Goal: Communication & Community: Answer question/provide support

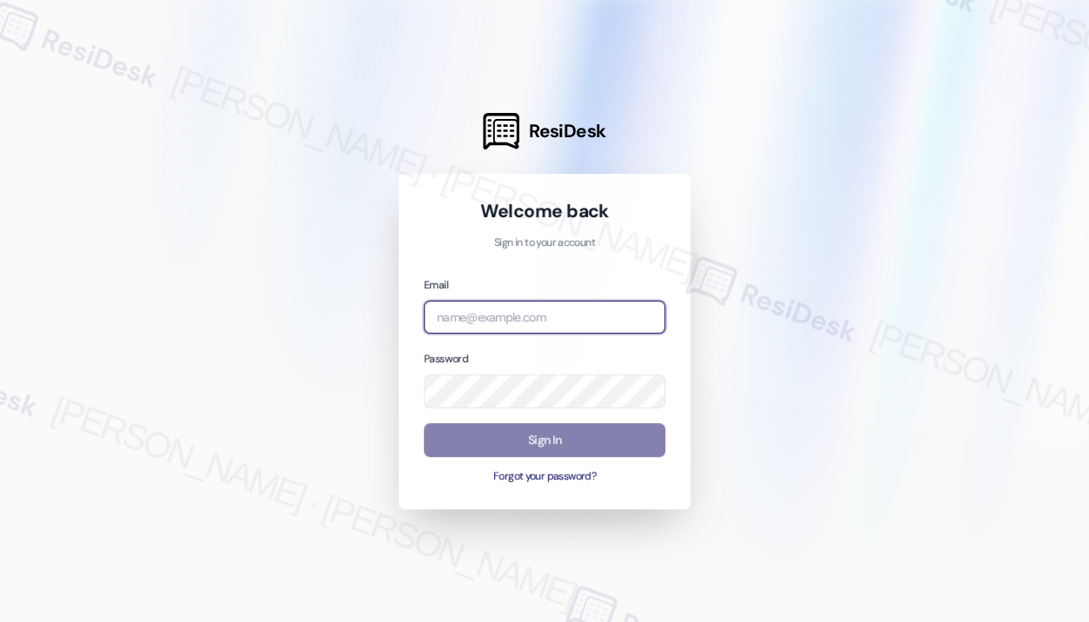
click at [579, 323] on input "email" at bounding box center [544, 317] width 241 height 34
type input "automated-surveys-kane_realty-[PERSON_NAME].roles@kane_[DOMAIN_NAME]"
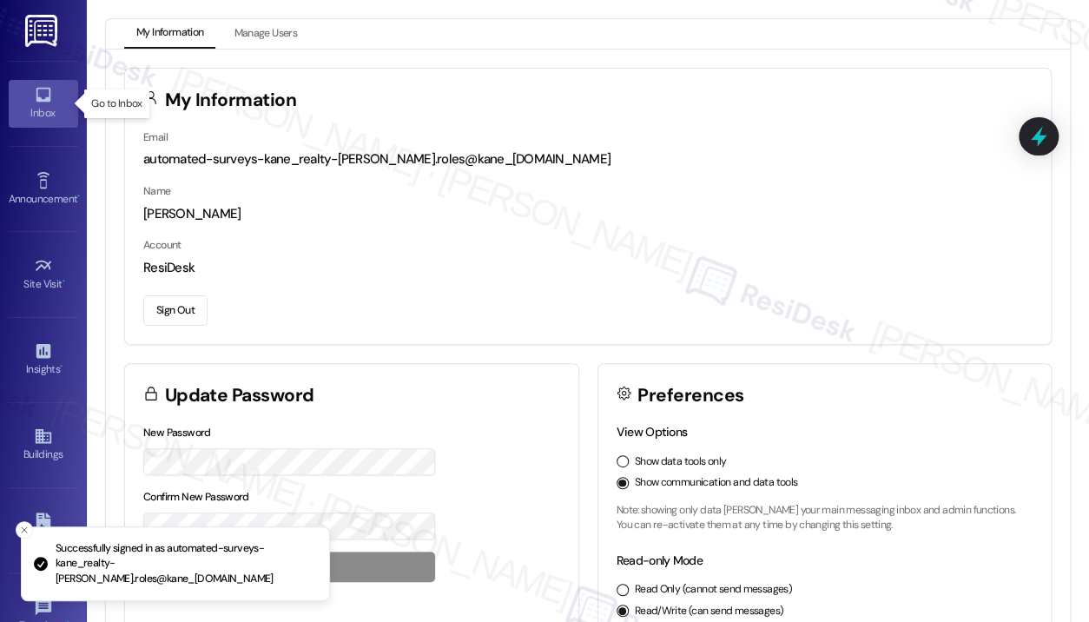
click at [45, 117] on div "Inbox" at bounding box center [43, 112] width 87 height 17
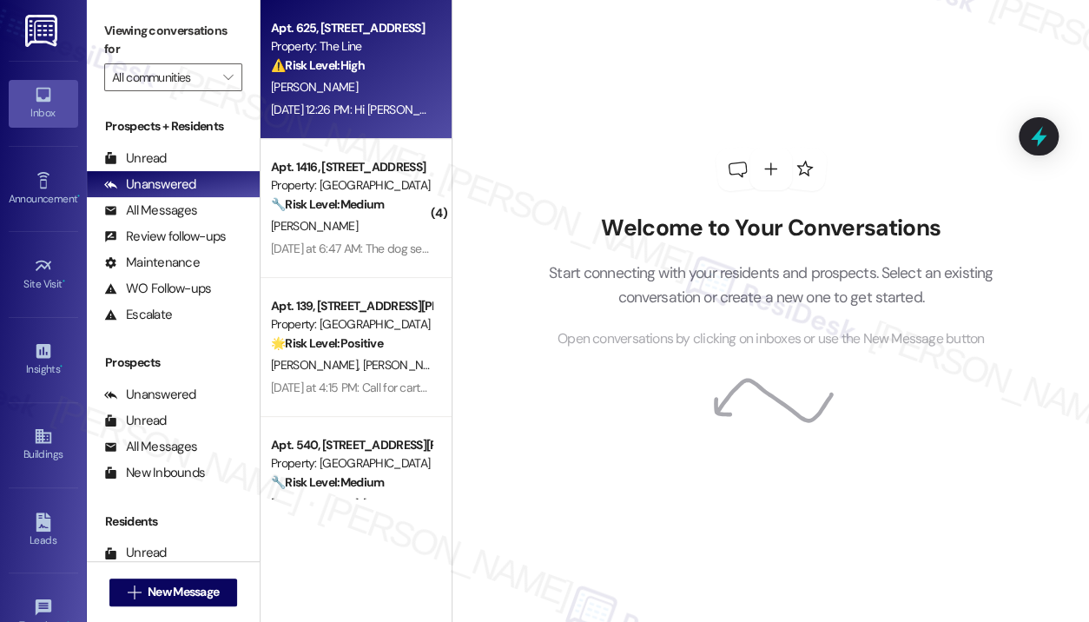
click at [334, 73] on div "⚠️ Risk Level: High The resident is reporting that their outlets are still not …" at bounding box center [351, 65] width 161 height 18
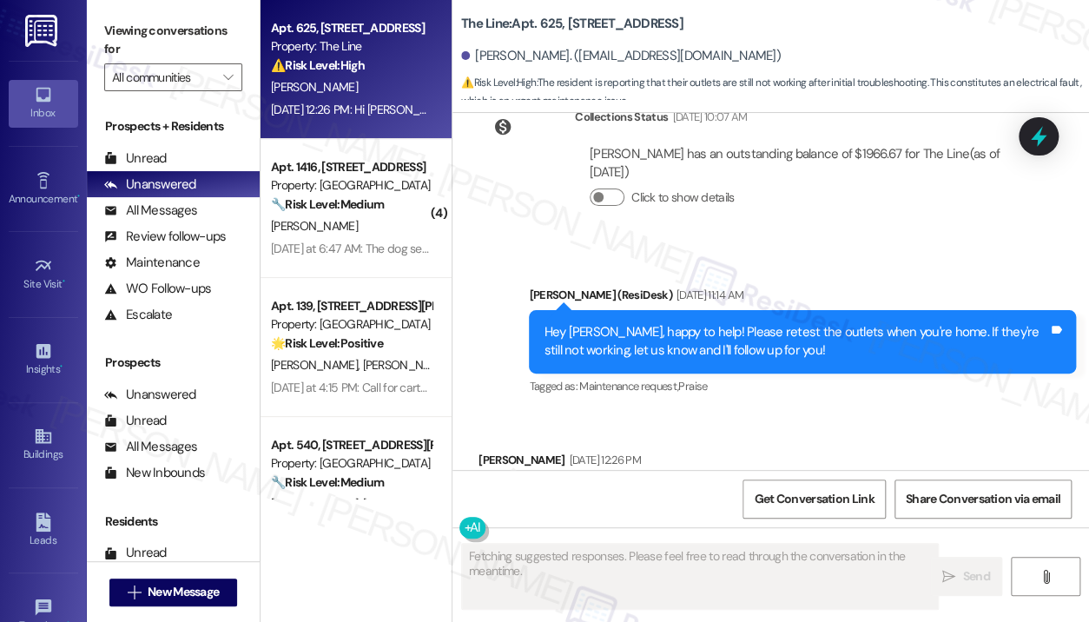
scroll to position [19548, 0]
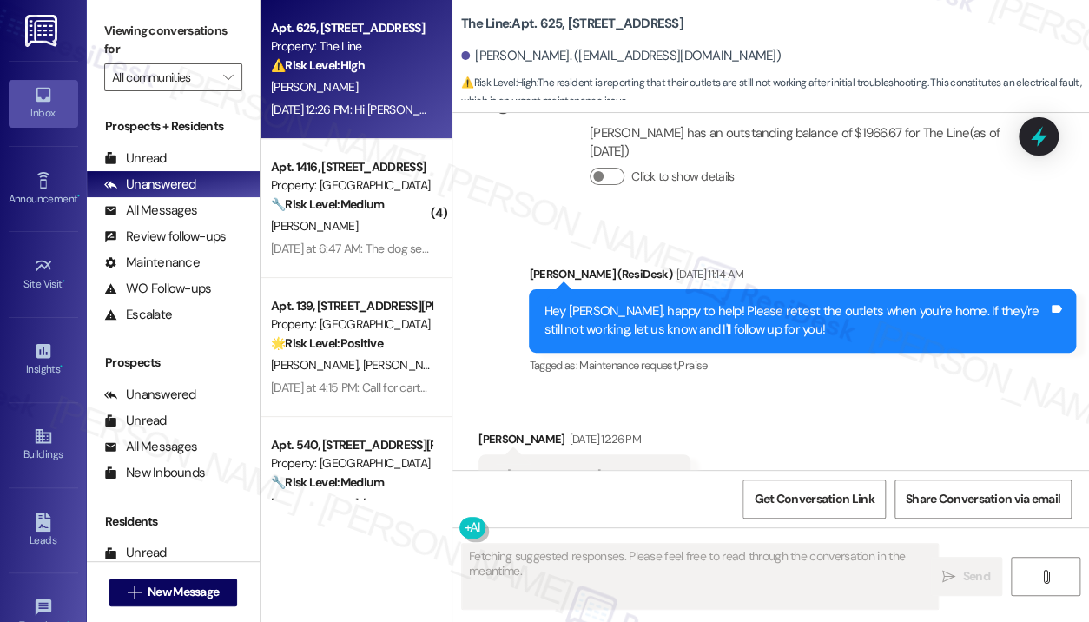
click at [788, 391] on div "Received via SMS [PERSON_NAME] [DATE] 12:26 PM Hi [PERSON_NAME], My outlets are…" at bounding box center [770, 483] width 636 height 184
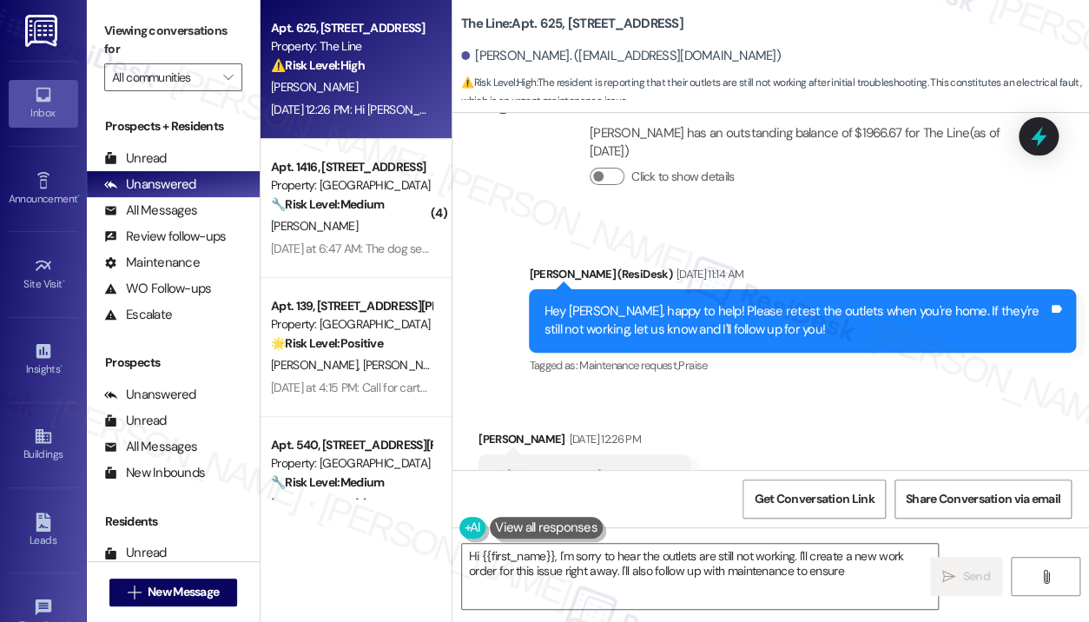
click at [900, 391] on div "Received via SMS [PERSON_NAME] [DATE] 12:26 PM Hi [PERSON_NAME], My outlets are…" at bounding box center [770, 483] width 636 height 184
type textarea "Hi {{first_name}}, I'm sorry to hear the outlets are still not working. I'll cr…"
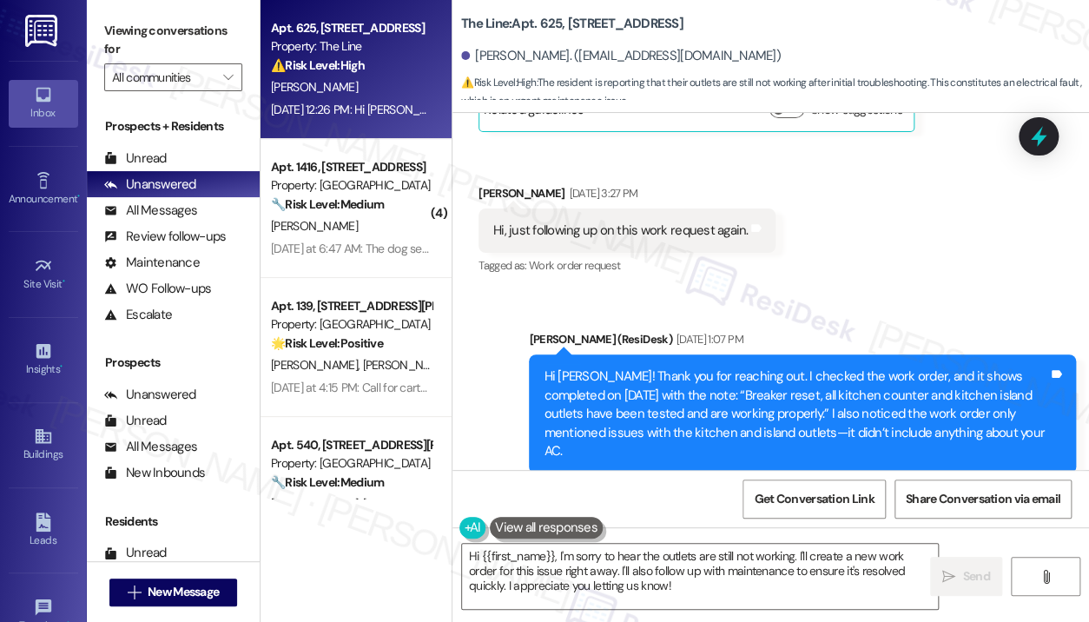
scroll to position [18854, 0]
click at [850, 318] on div "Sent via SMS [PERSON_NAME] (ResiDesk) [DATE] 1:07 PM Hi [PERSON_NAME]! Thank yo…" at bounding box center [802, 415] width 573 height 194
click at [851, 165] on div "Received via SMS [PERSON_NAME] [DATE] 8:31 PM Following up on a work order I pl…" at bounding box center [770, 114] width 636 height 356
click at [1038, 148] on icon at bounding box center [1038, 137] width 30 height 30
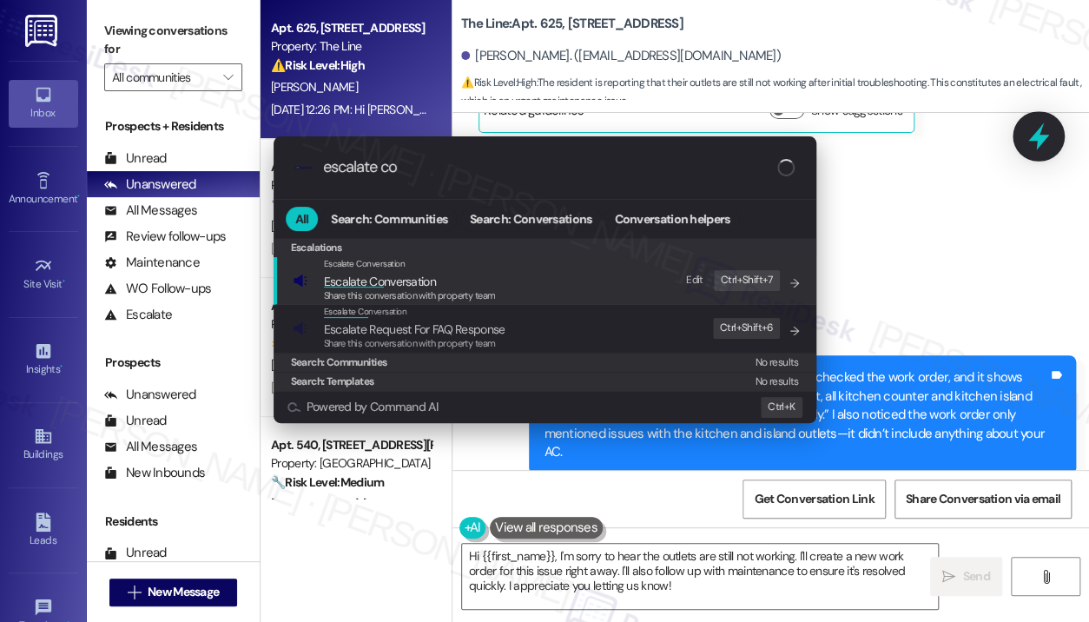
type input "escalate con"
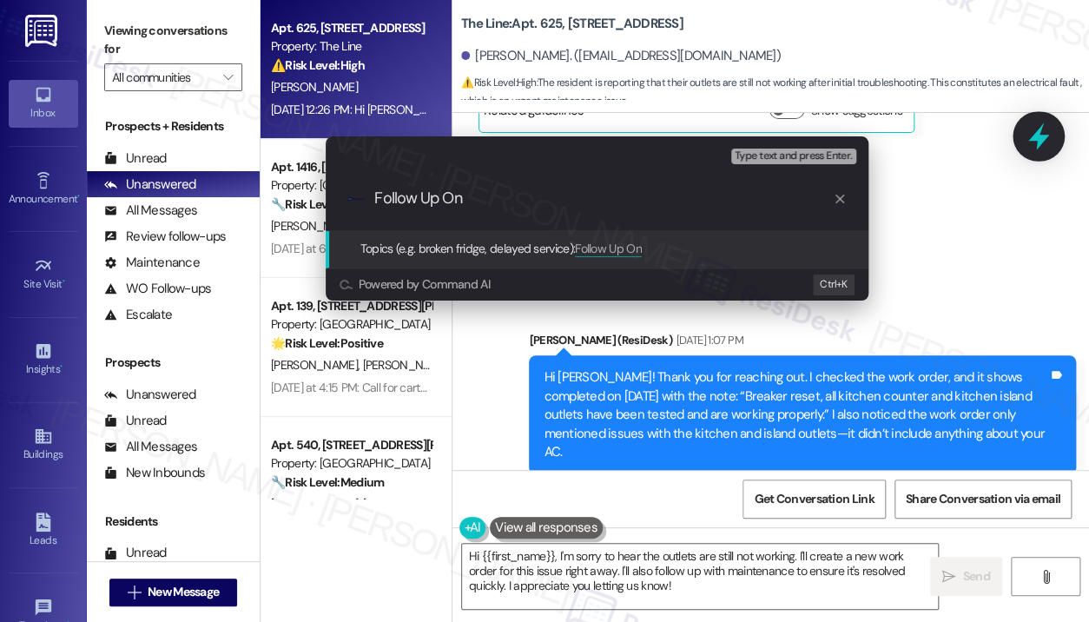
type input "Follow Up On Work Order #182530"
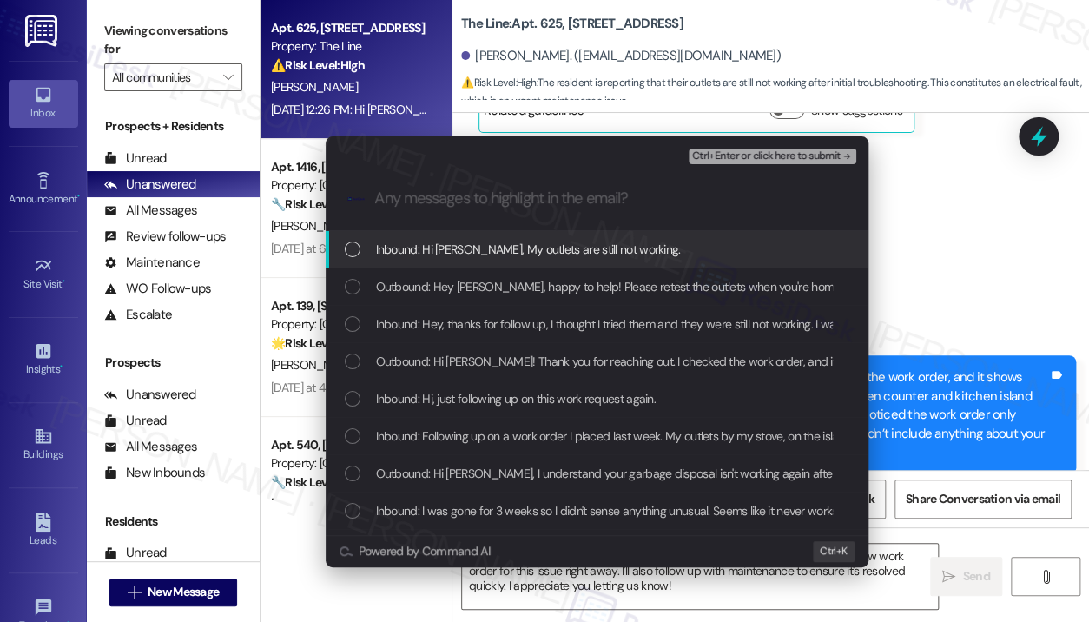
click at [531, 253] on span "Inbound: Hi [PERSON_NAME], My outlets are still not working." at bounding box center [528, 249] width 305 height 19
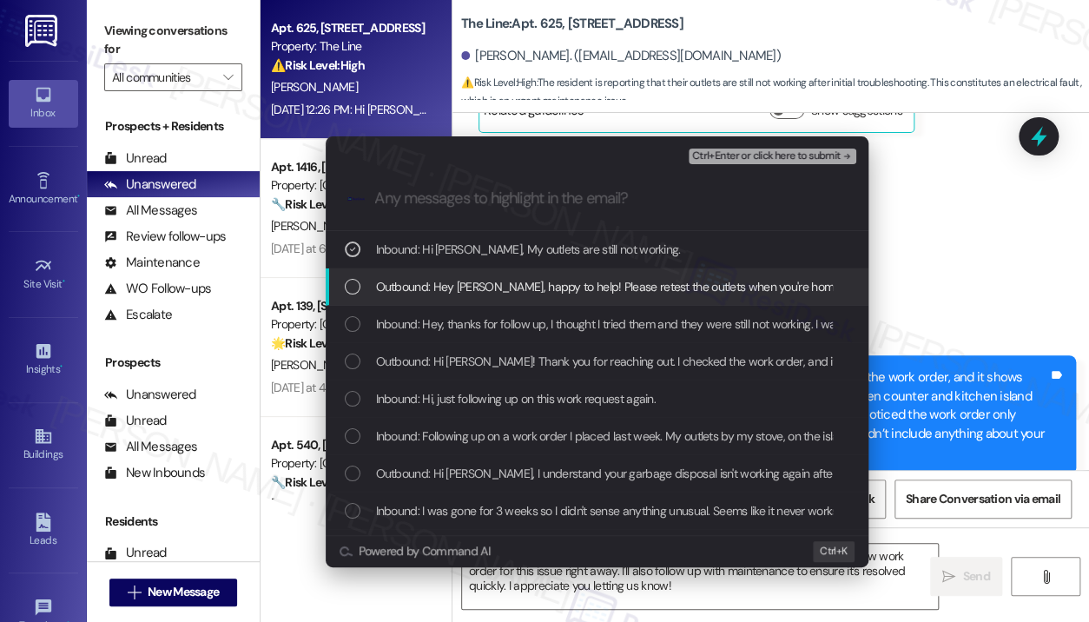
click at [484, 281] on span "Outbound: Hey [PERSON_NAME], happy to help! Please retest the outlets when you'…" at bounding box center [763, 286] width 774 height 19
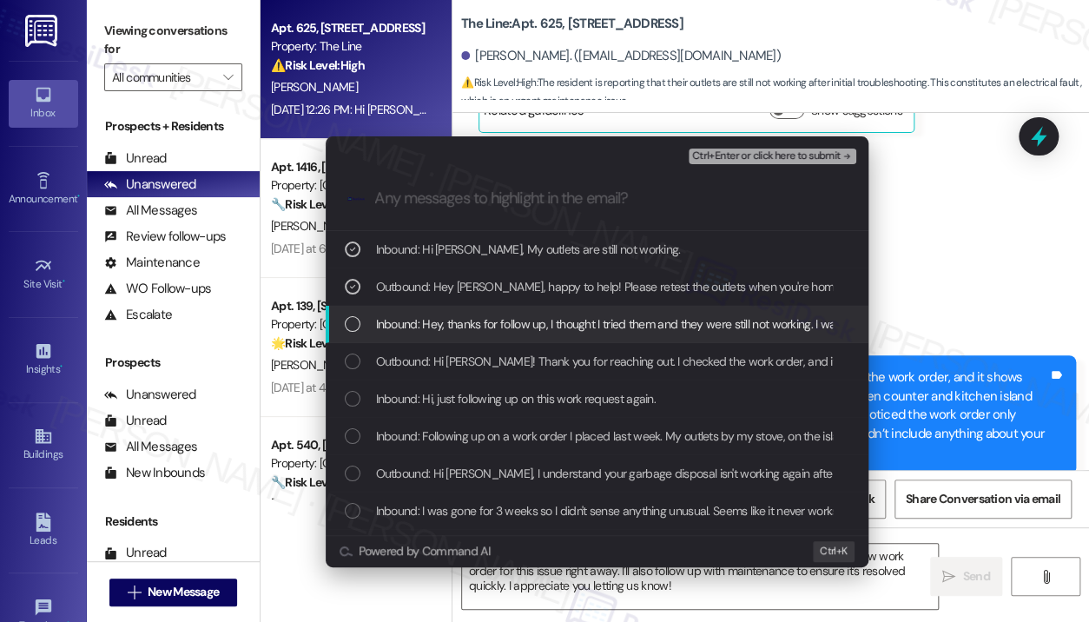
click at [483, 323] on span "Inbound: Hey, thanks for follow up, I thought I tried them and they were still …" at bounding box center [1006, 323] width 1260 height 19
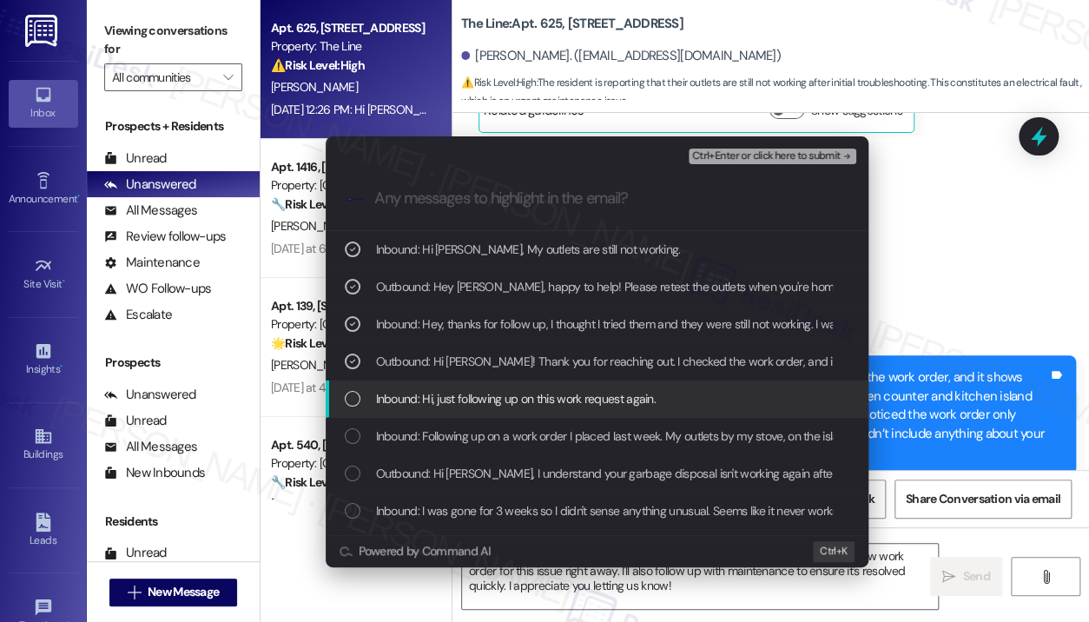
click at [436, 401] on span "Inbound: Hi, just following up on this work request again." at bounding box center [516, 398] width 280 height 19
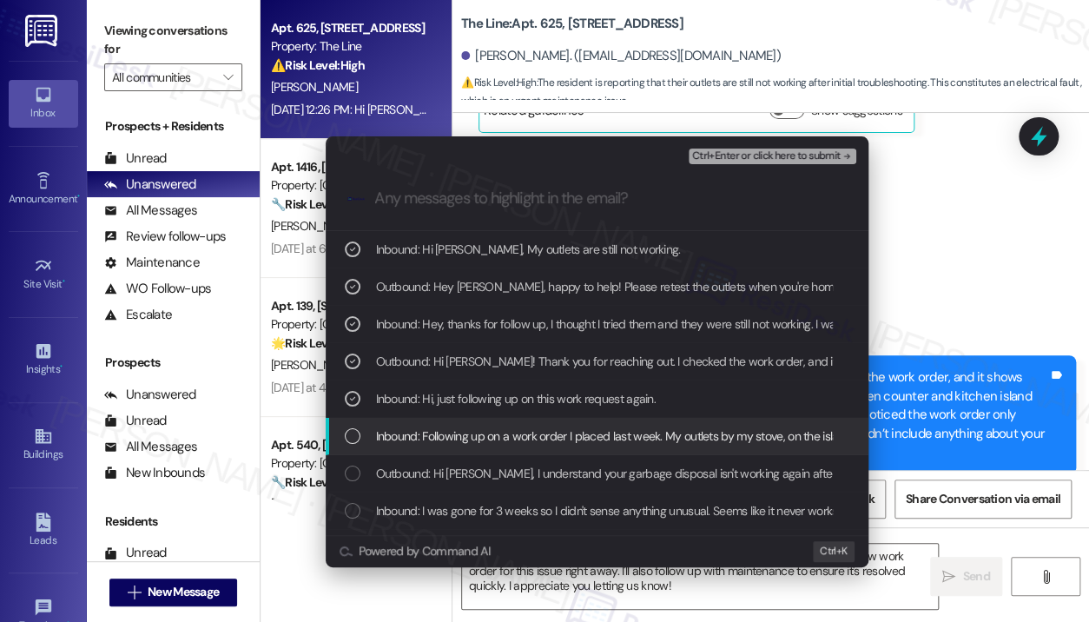
click at [427, 424] on div "Inbound: Following up on a work order I placed last week. My outlets by my stov…" at bounding box center [597, 436] width 543 height 37
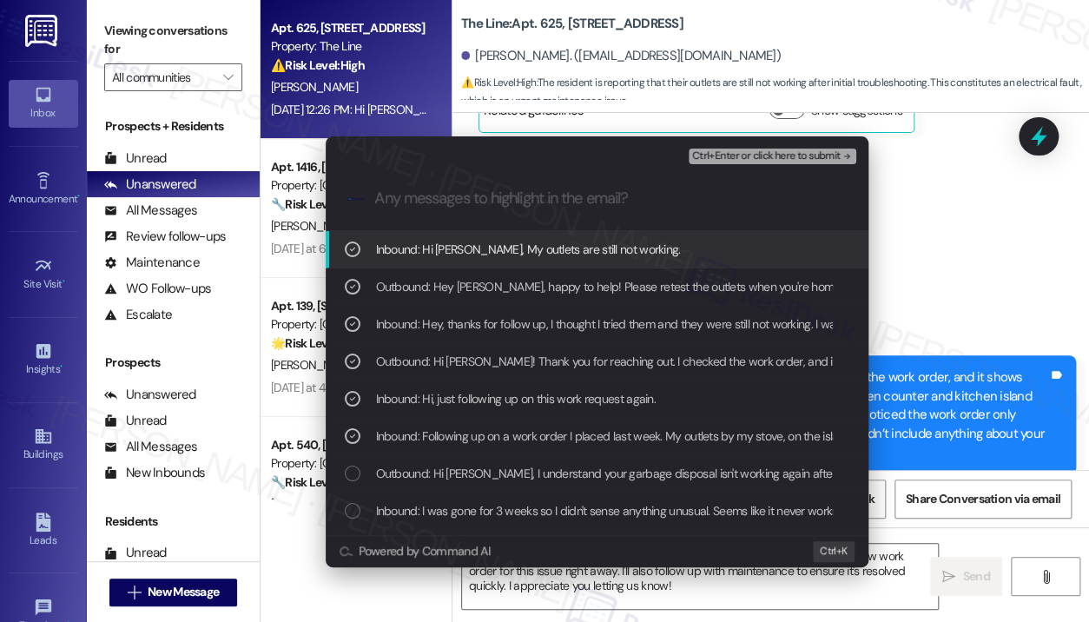
click at [722, 155] on span "Ctrl+Enter or click here to submit" at bounding box center [766, 156] width 148 height 12
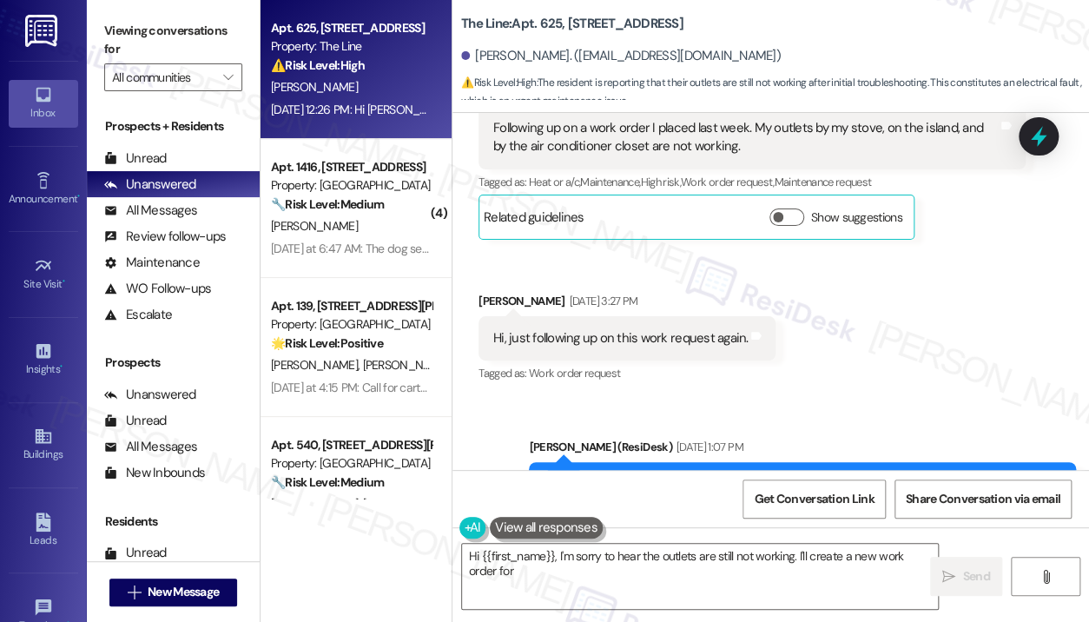
scroll to position [19548, 0]
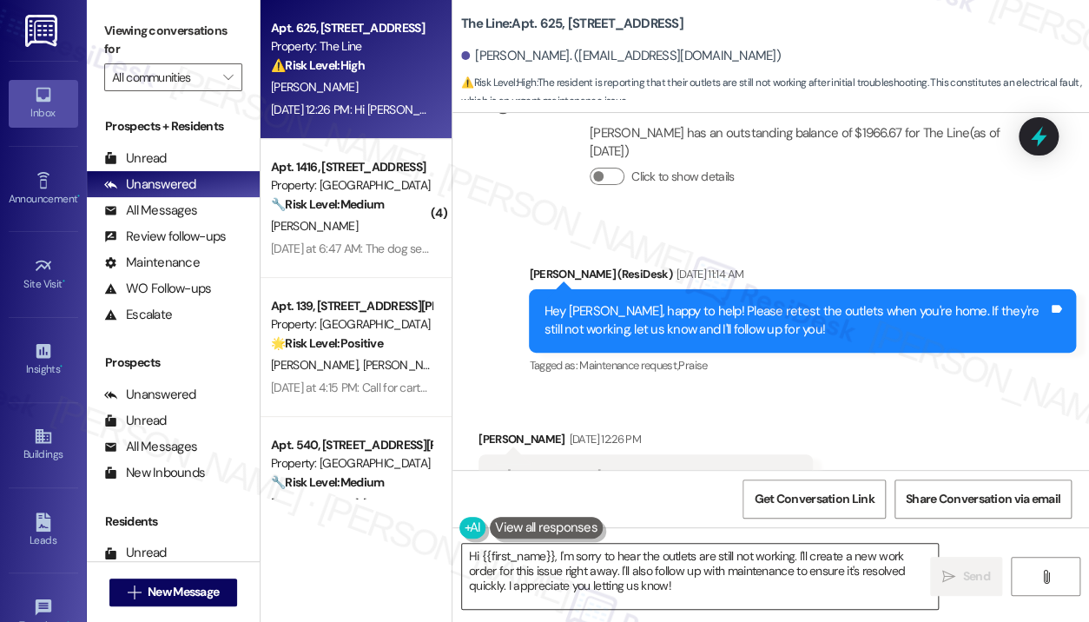
click at [747, 582] on textarea "Hi {{first_name}}, I'm sorry to hear the outlets are still not working. I'll cr…" at bounding box center [700, 575] width 476 height 65
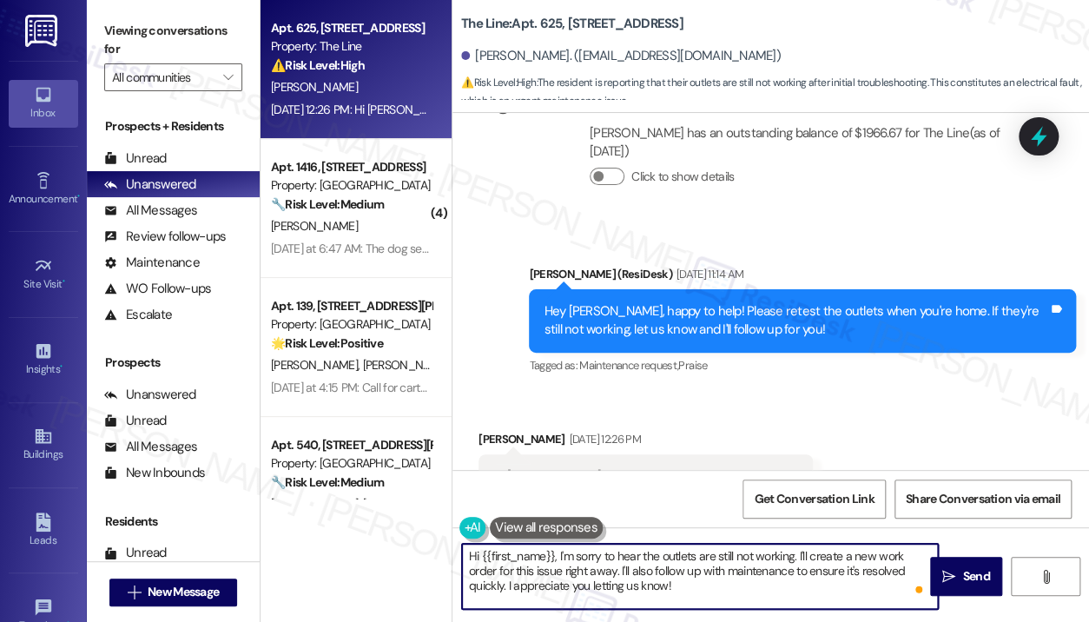
click at [647, 568] on textarea "Hi {{first_name}}, I'm sorry to hear the outlets are still not working. I'll cr…" at bounding box center [700, 575] width 476 height 65
click at [618, 570] on textarea "Hi {{first_name}}, I'm sorry to hear the outlets are still not working. I'll cr…" at bounding box center [700, 575] width 476 height 65
click at [658, 579] on textarea "Hi {{first_name}}, I'm sorry to hear the outlets are still not working. I'll fo…" at bounding box center [700, 575] width 476 height 65
click at [701, 574] on textarea "Hi {{first_name}}, I'm sorry to hear the outlets are still not working. I'll fo…" at bounding box center [700, 575] width 476 height 65
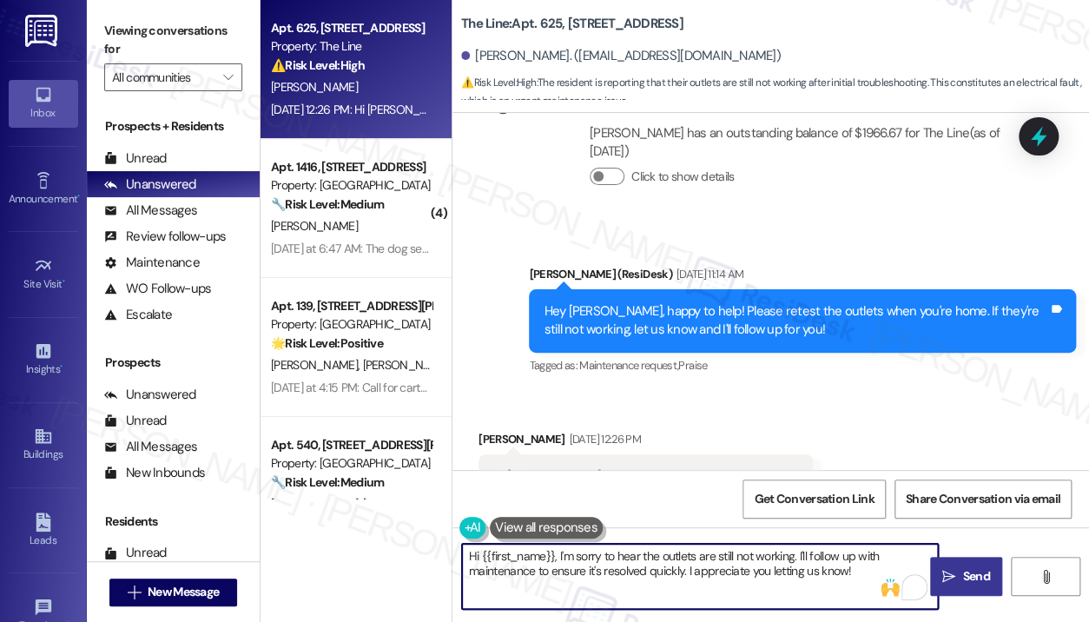
type textarea "Hi {{first_name}}, I'm sorry to hear the outlets are still not working. I'll fo…"
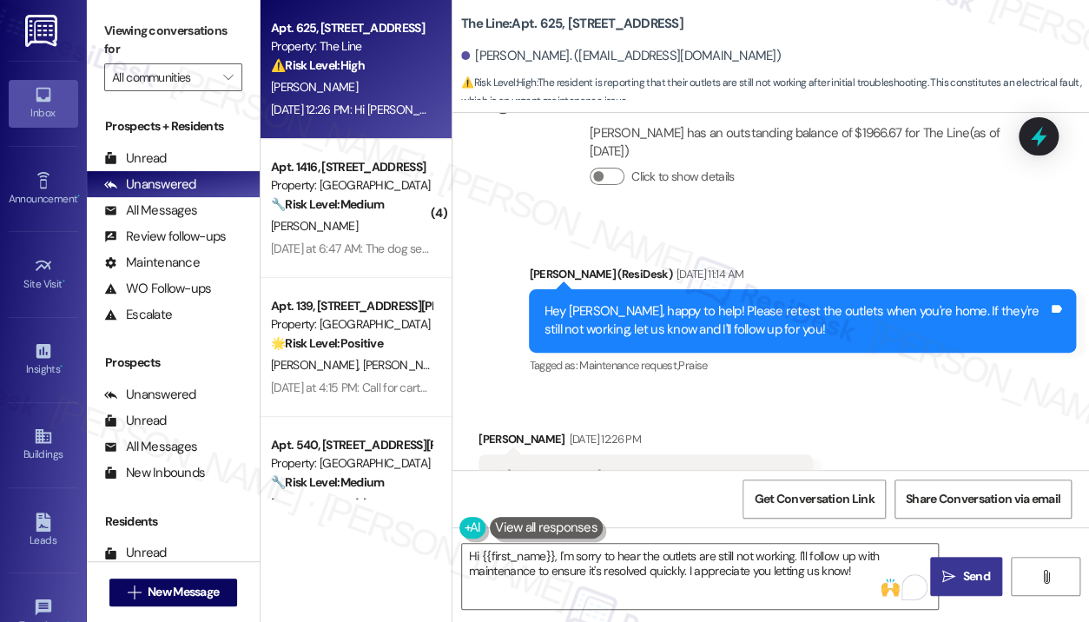
click at [955, 570] on span " Send" at bounding box center [965, 576] width 55 height 18
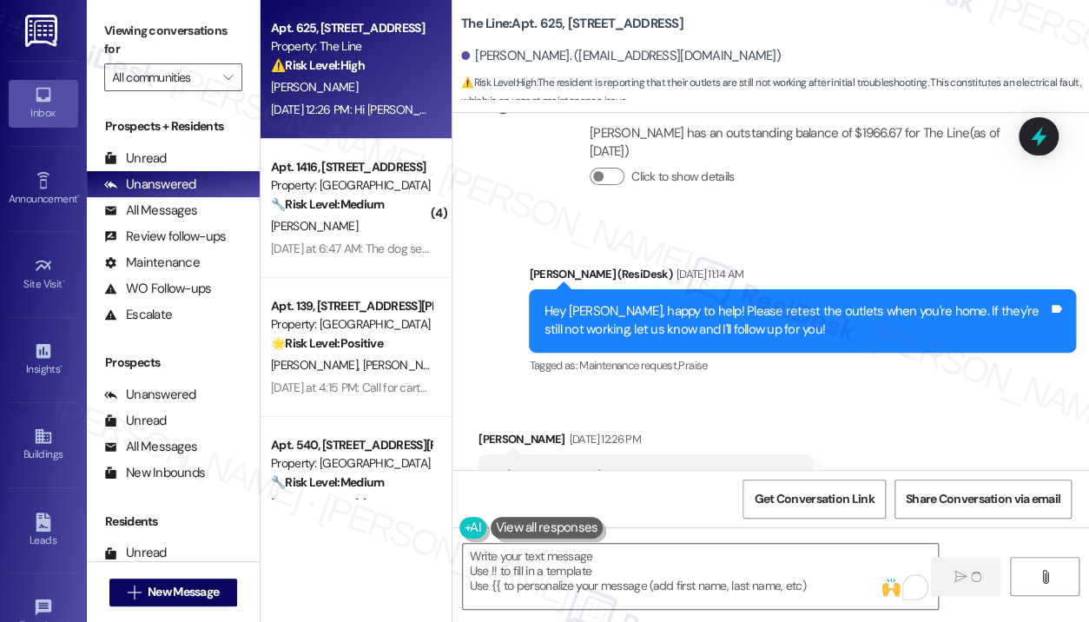
type textarea "Fetching suggested responses. Please feel free to read through the conversation…"
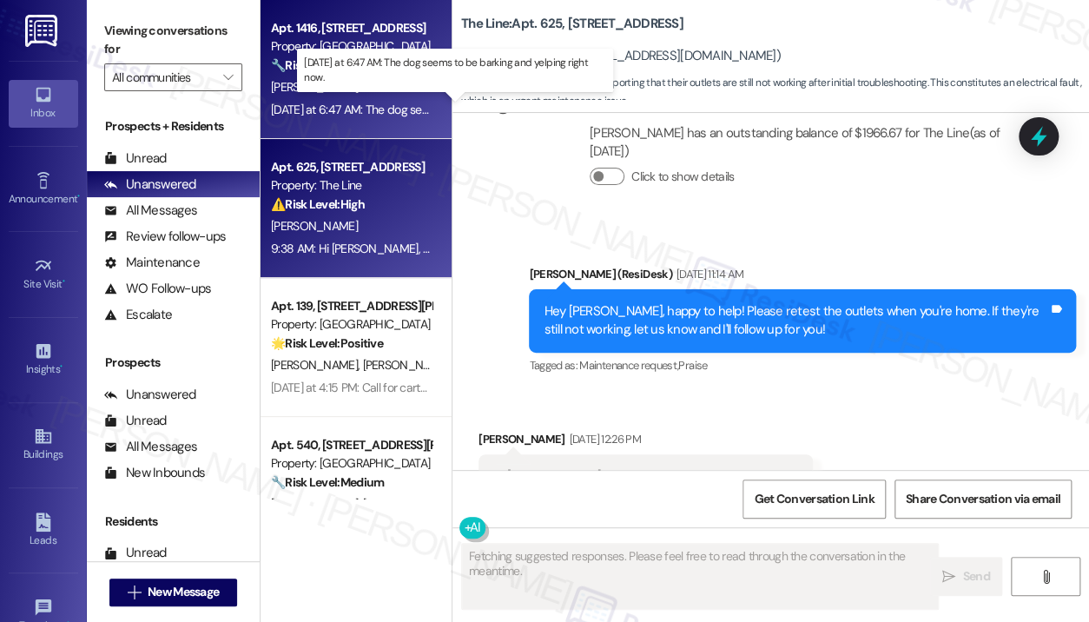
click at [376, 110] on div "[DATE] at 6:47 AM: The dog seems to be barking and yelping right now. [DATE] at…" at bounding box center [448, 110] width 355 height 16
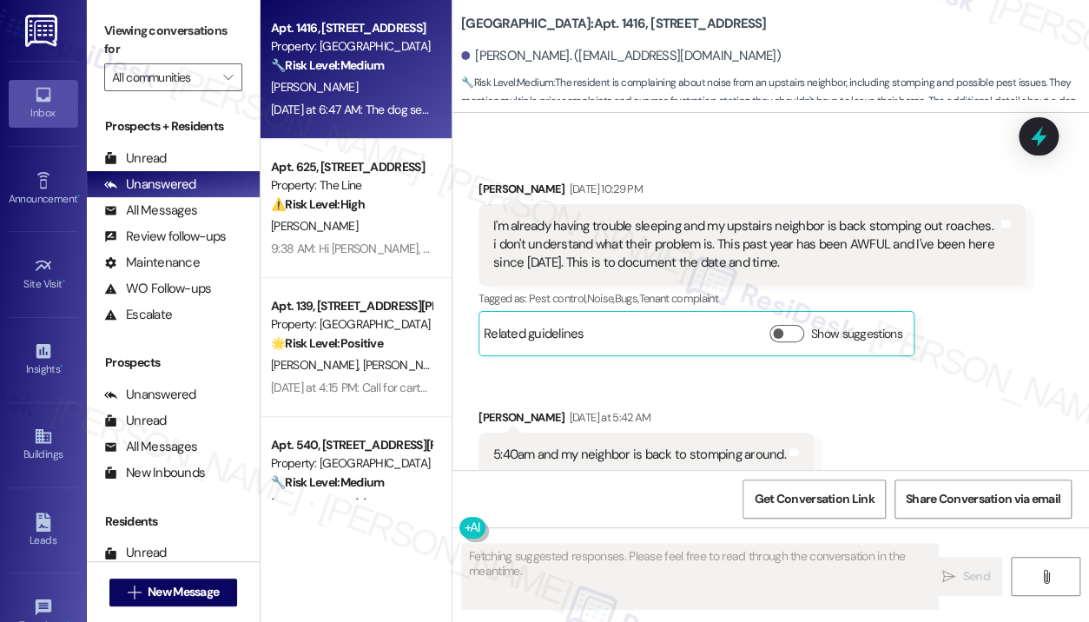
scroll to position [19727, 0]
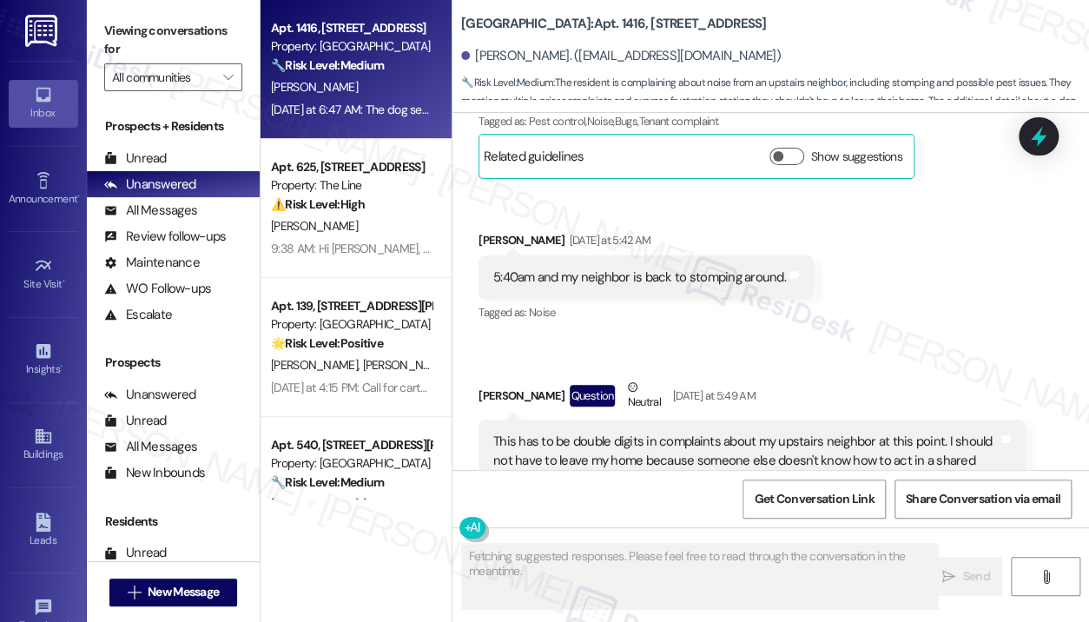
click at [866, 260] on div "Received via SMS [PERSON_NAME] [DATE] 10:29 PM I'm already having trouble sleep…" at bounding box center [770, 348] width 636 height 768
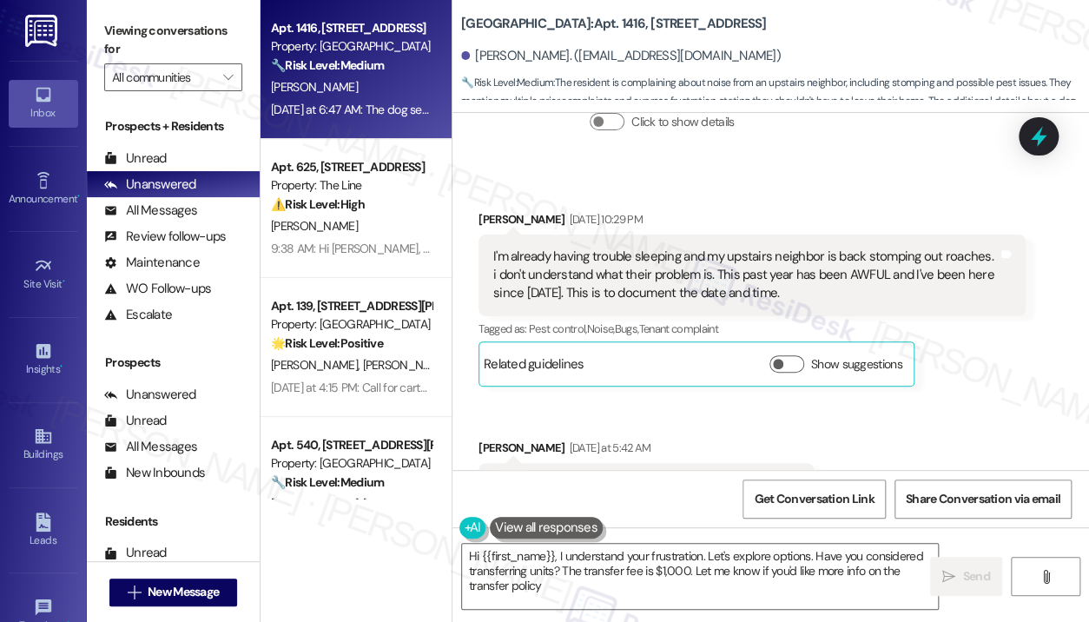
type textarea "Hi {{first_name}}, I understand your frustration. Let's explore options. Have y…"
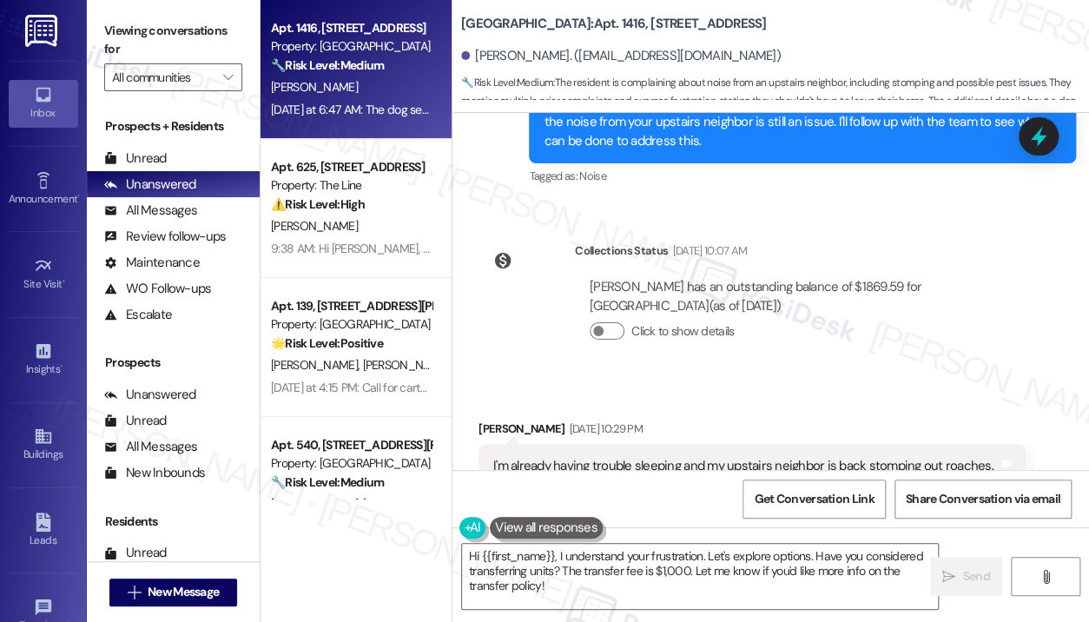
scroll to position [19450, 0]
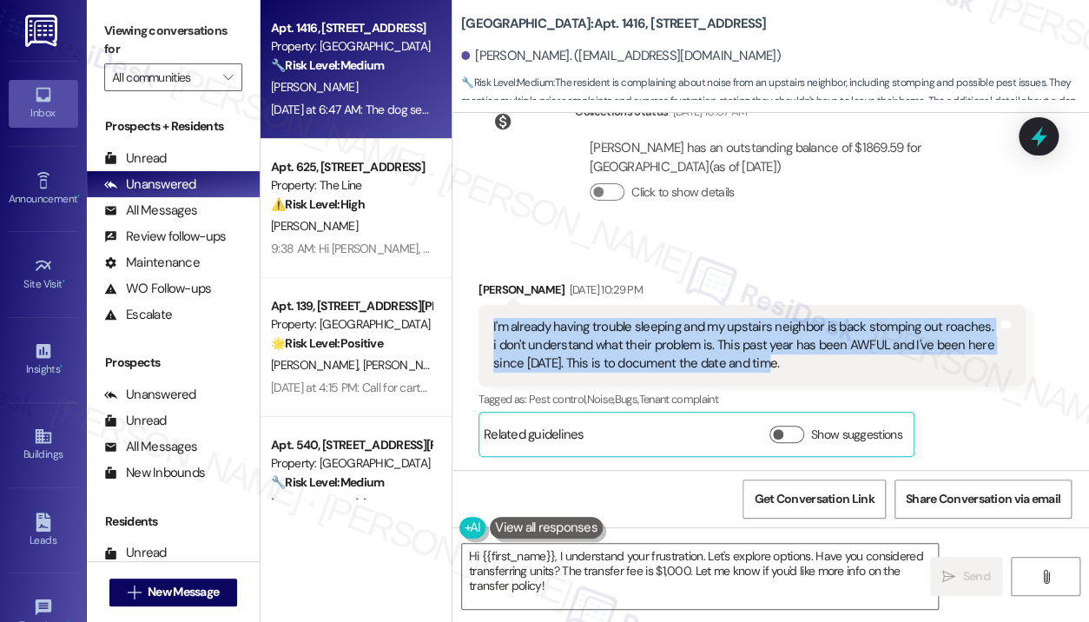
drag, startPoint x: 775, startPoint y: 284, endPoint x: 493, endPoint y: 242, distance: 285.2
click at [493, 318] on div "I'm already having trouble sleeping and my upstairs neighbor is back stomping o…" at bounding box center [745, 346] width 504 height 56
copy div "I'm already having trouble sleeping and my upstairs neighbor is back stomping o…"
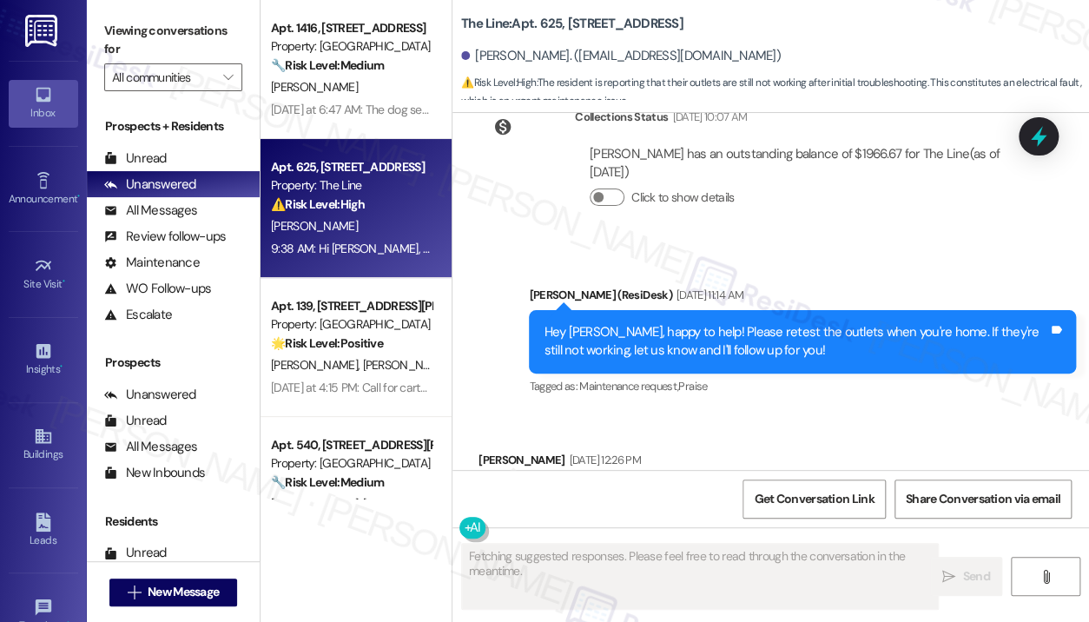
scroll to position [19548, 0]
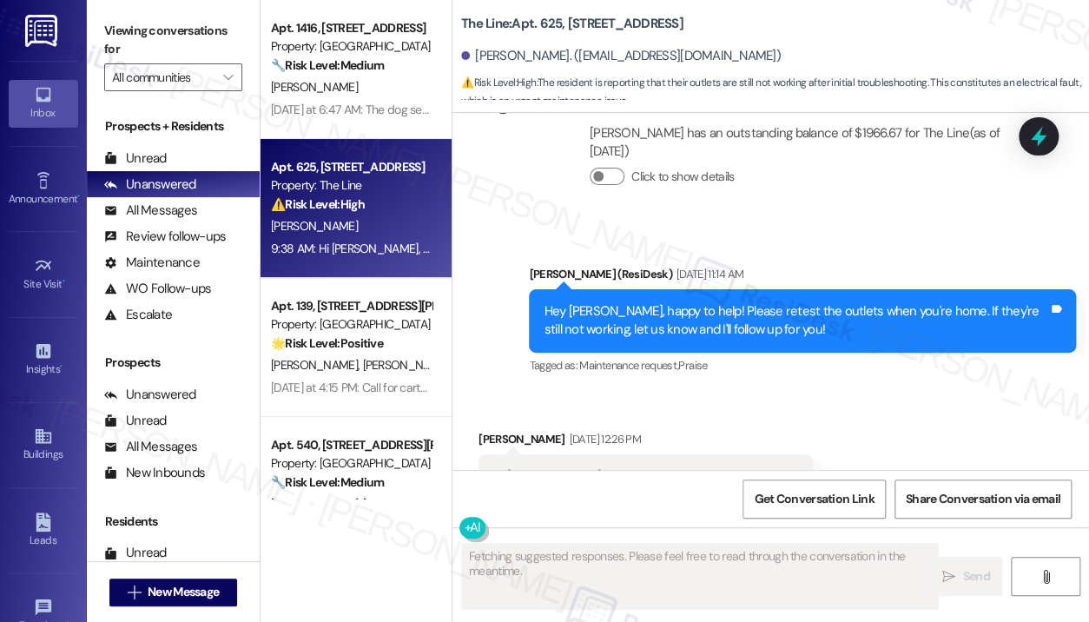
click at [851, 391] on div "Received via SMS Christopher Curtis Sep 03, 2025 at 12:26 PM Hi Jane, My outlet…" at bounding box center [770, 483] width 636 height 184
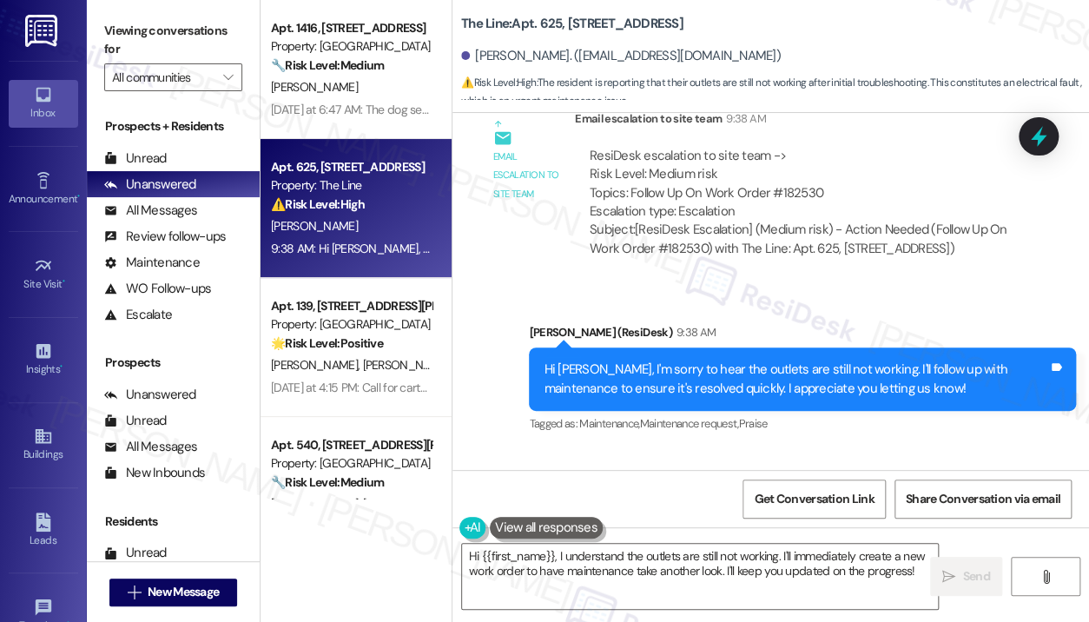
scroll to position [20104, 0]
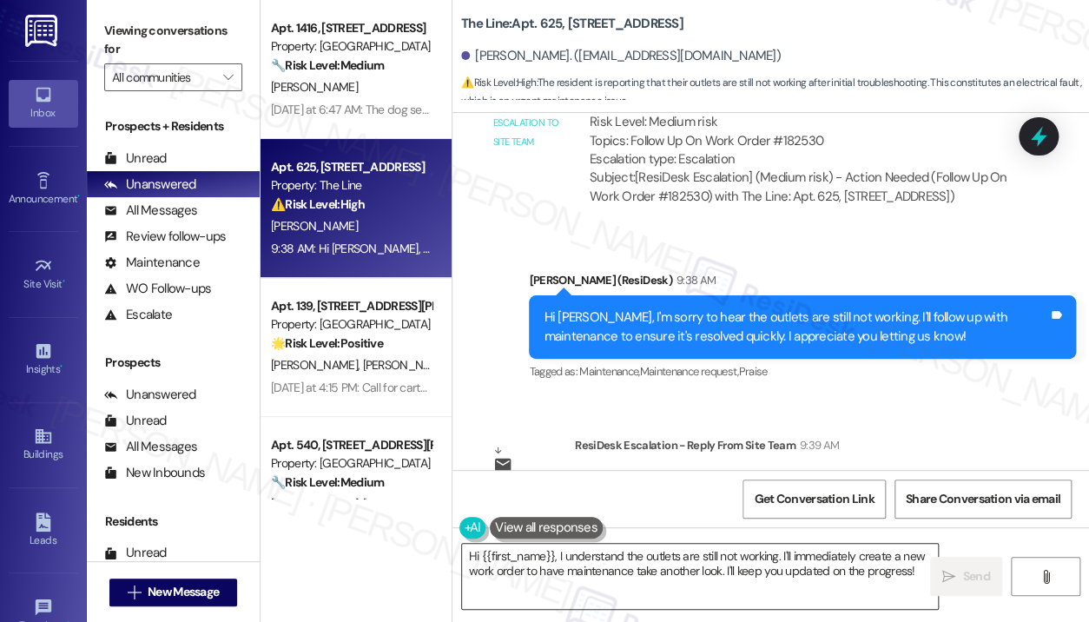
click at [671, 581] on textarea "Hi {{first_name}}, I understand the outlets are still not working. I'll immedia…" at bounding box center [700, 575] width 476 height 65
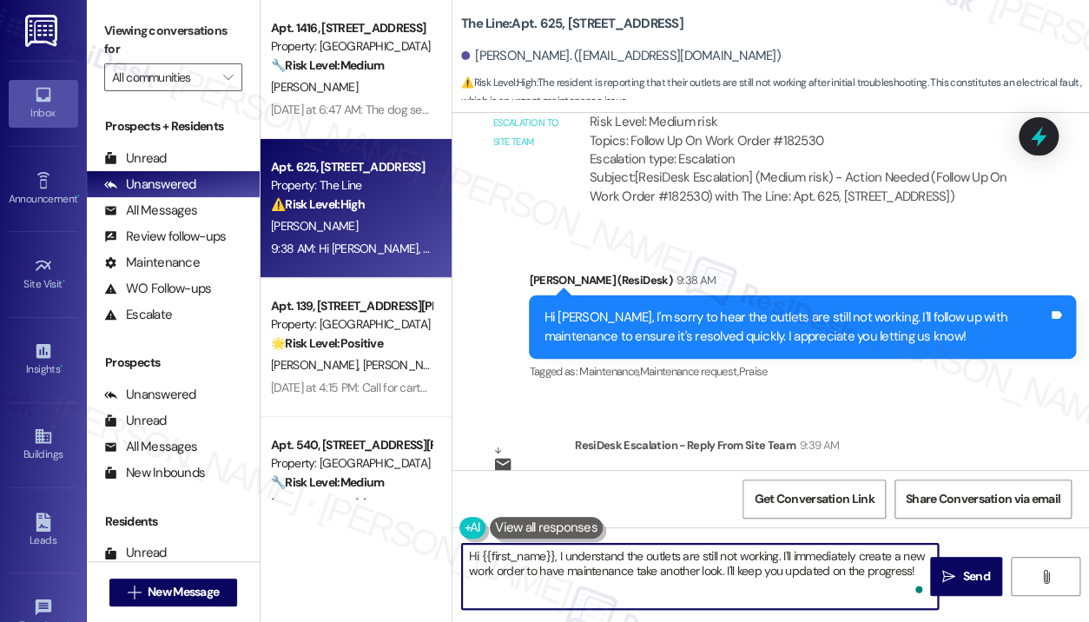
click at [918, 569] on textarea "Hi {{first_name}}, I understand the outlets are still not working. I'll immedia…" at bounding box center [700, 575] width 476 height 65
type textarea "Hi again, {{first_name}}! I just got a word from the site team that this has be…"
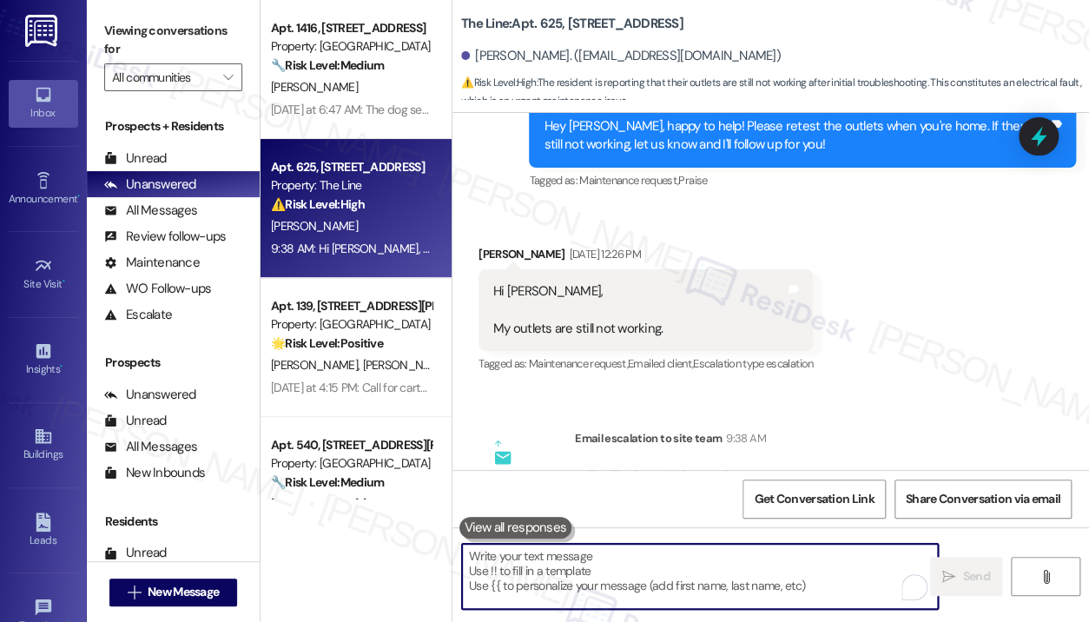
scroll to position [19548, 0]
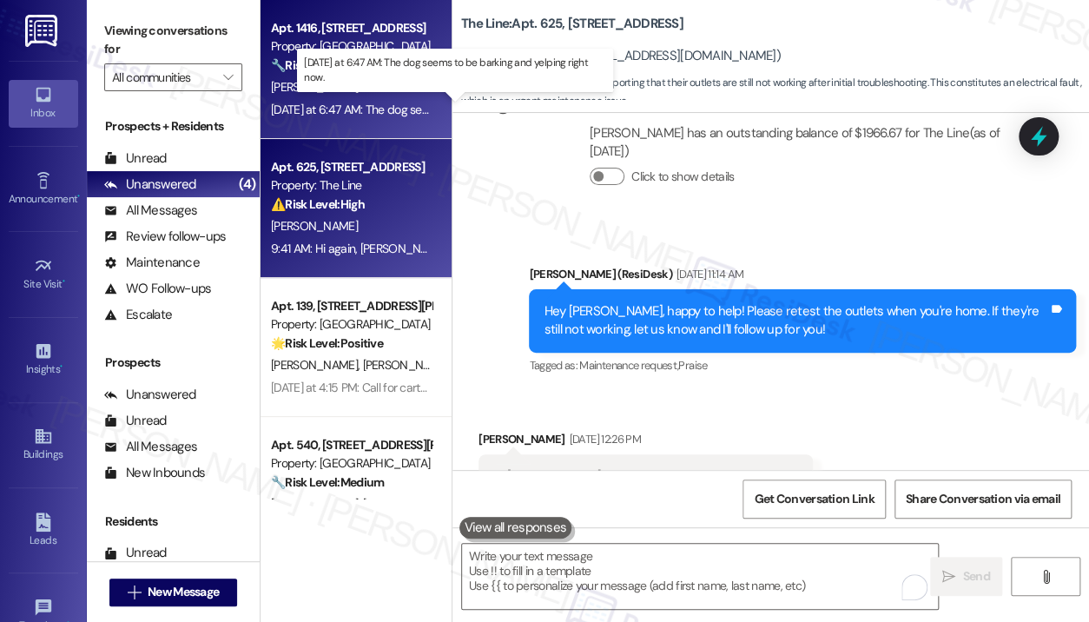
click at [410, 102] on div "[DATE] at 6:47 AM: The dog seems to be barking and yelping right now. [DATE] at…" at bounding box center [448, 110] width 355 height 16
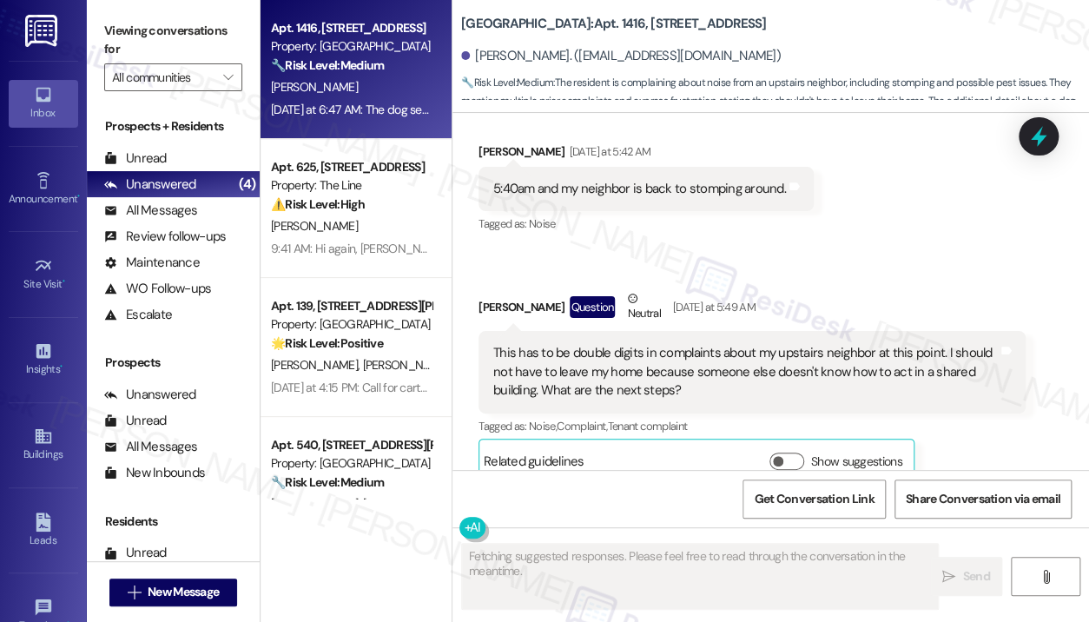
scroll to position [19904, 0]
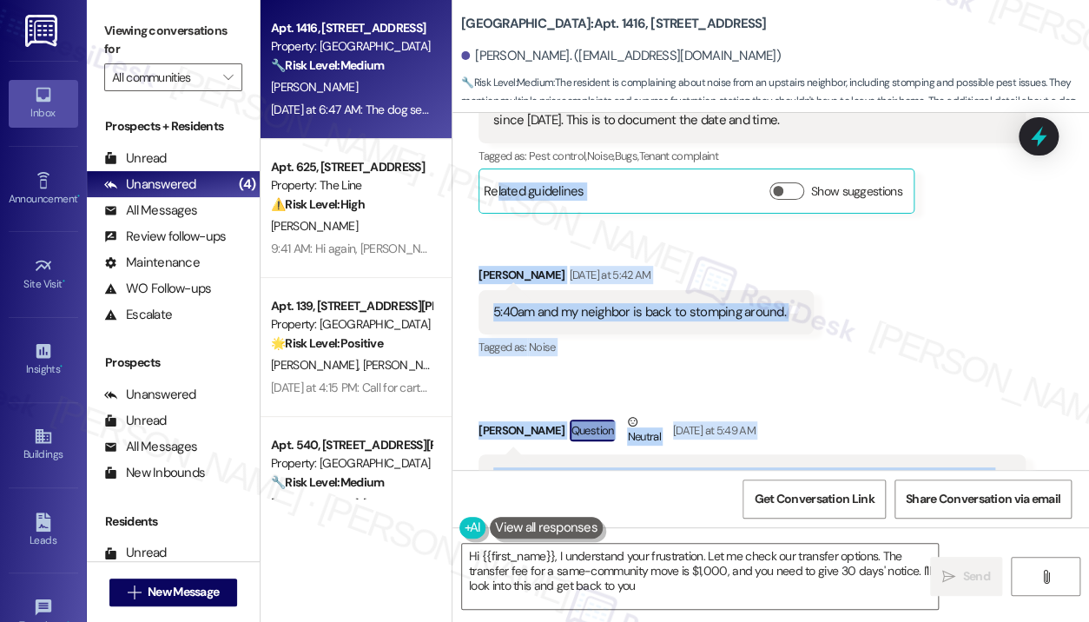
type textarea "Hi {{first_name}}, I understand your frustration. Let me check our transfer opt…"
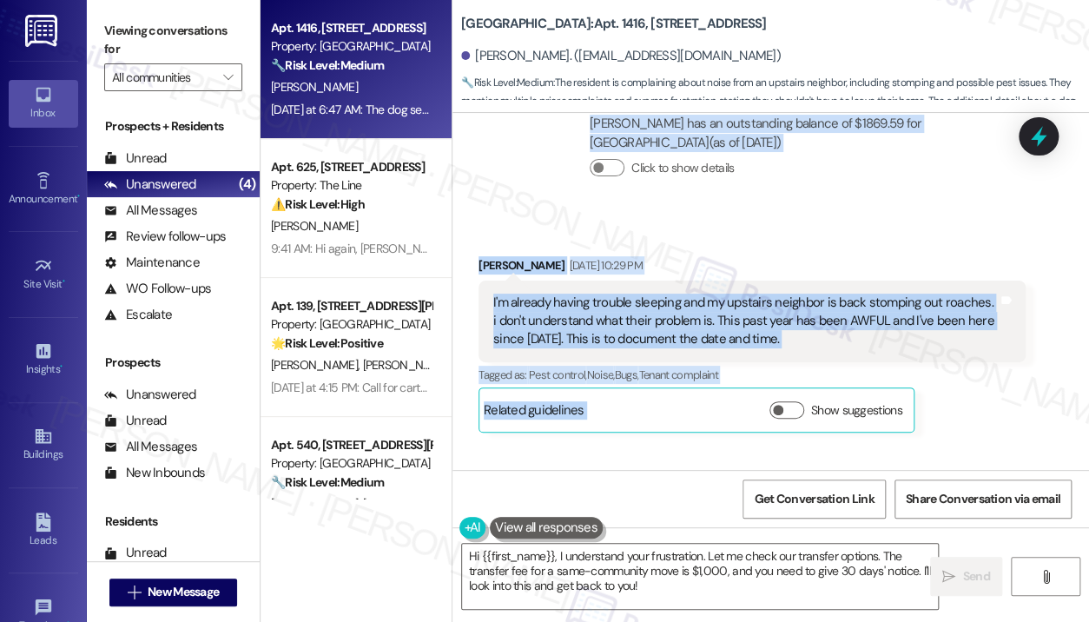
scroll to position [19393, 0]
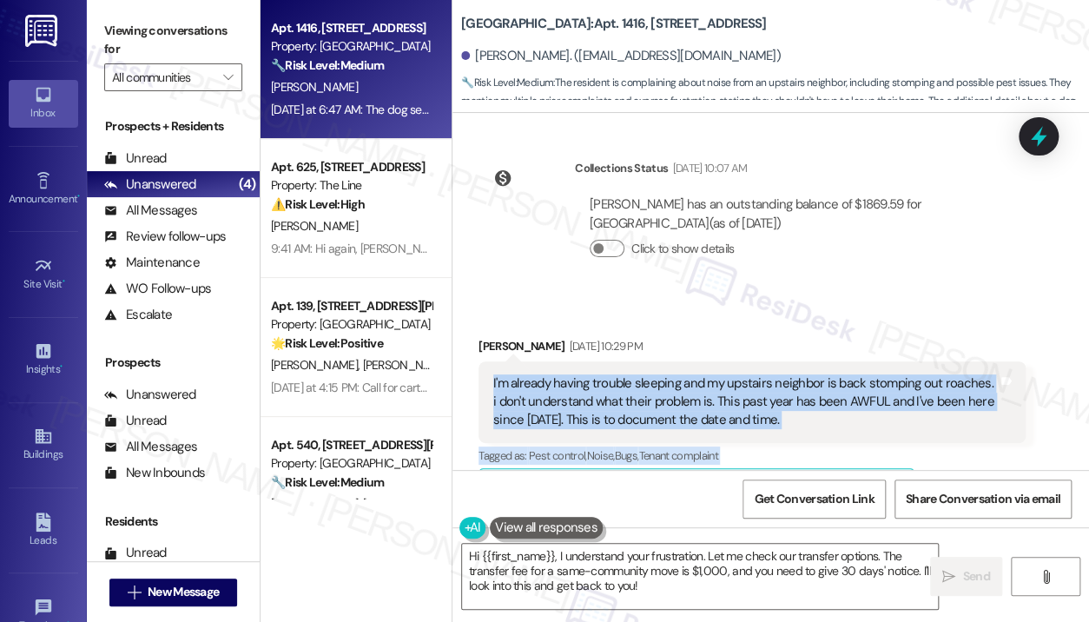
drag, startPoint x: 770, startPoint y: 408, endPoint x: 487, endPoint y: 289, distance: 307.0
copy div "I'm already having trouble sleeping and my upstairs neighbor is back stomping o…"
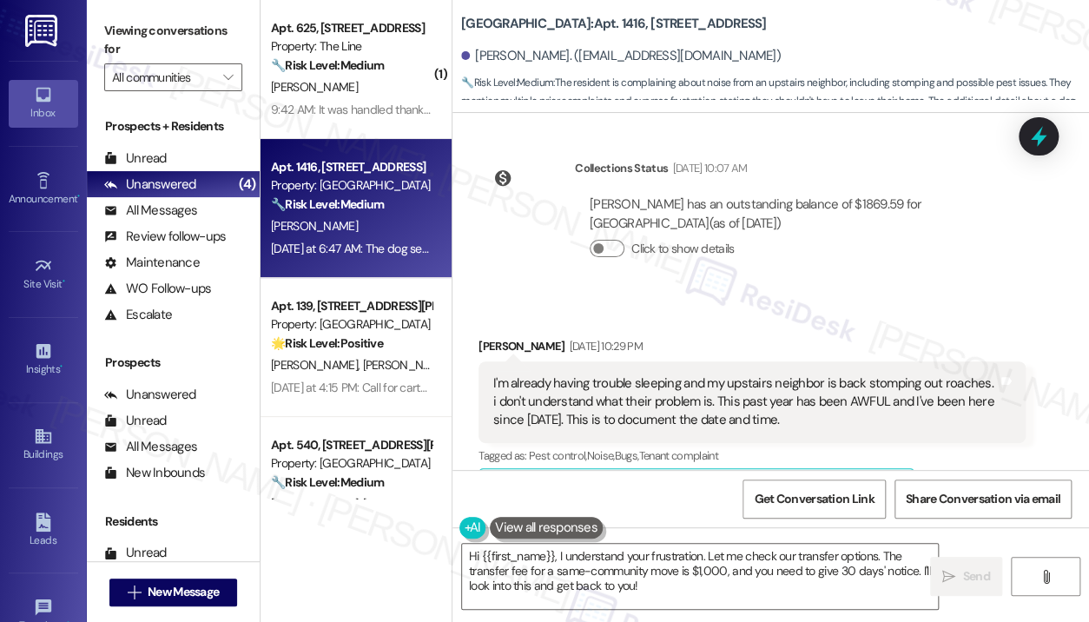
click at [833, 193] on div "Emilize Momplaisir has an outstanding balance of $1869.59 for Park Central (as …" at bounding box center [800, 233] width 451 height 102
click at [1036, 145] on icon at bounding box center [1038, 137] width 30 height 30
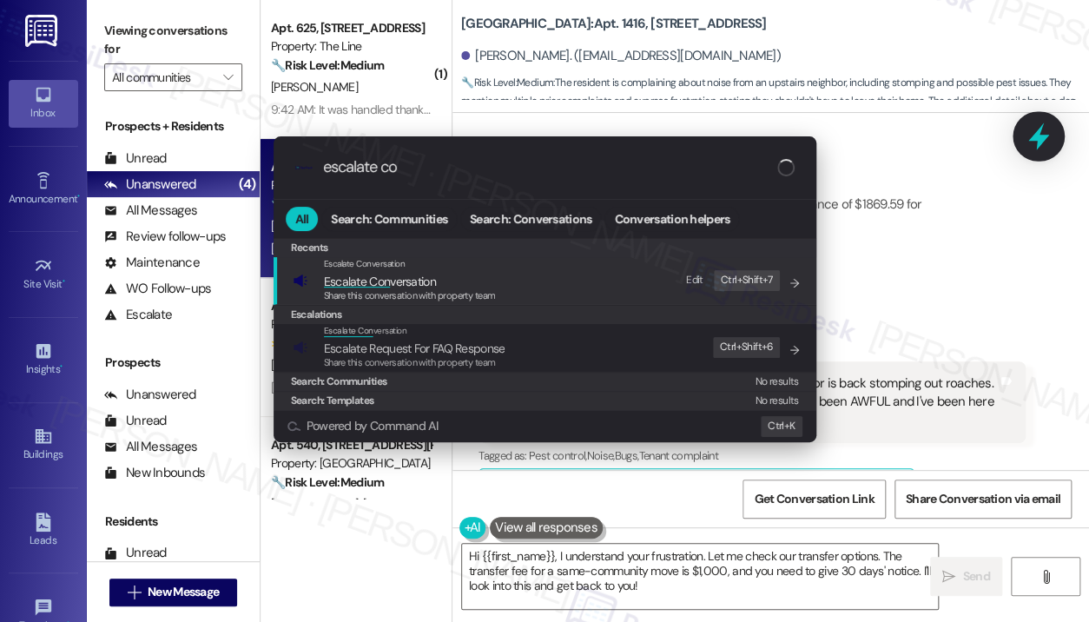
type input "escalate con"
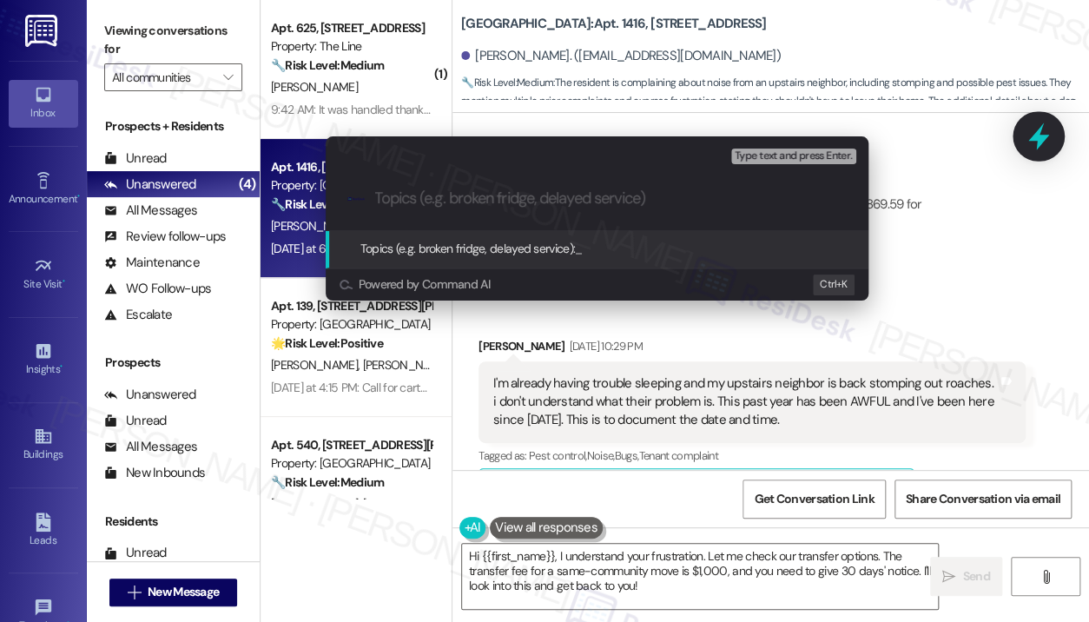
type input "Ongoing Noise and Pest Concerns with Upstairs Neighbor — Request for Next Steps"
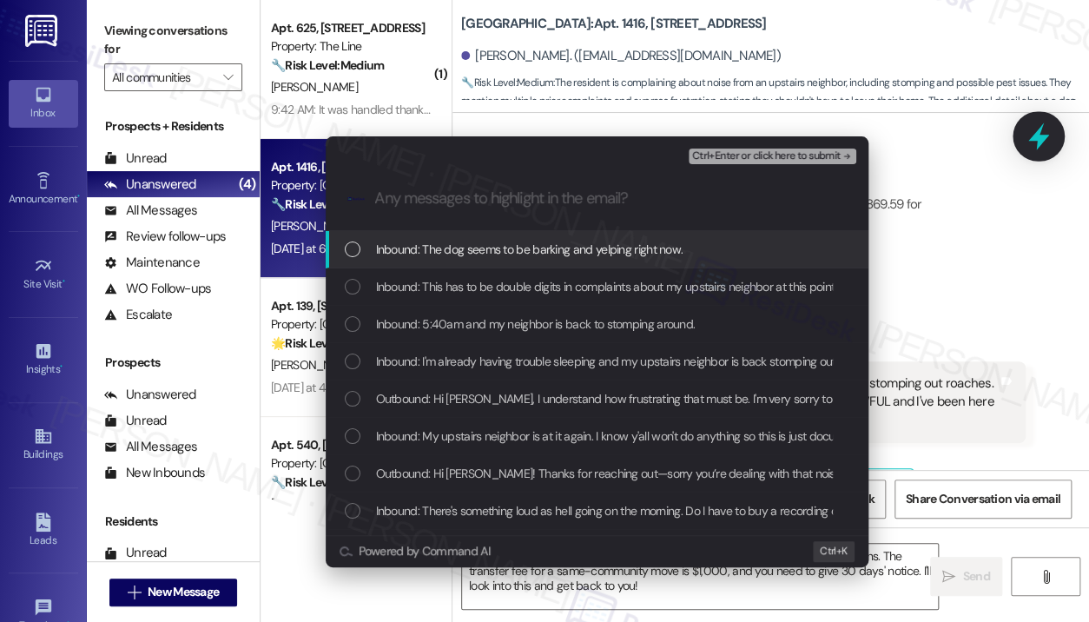
scroll to position [0, 0]
click at [559, 255] on span "Inbound: The dog seems to be barking and yelping right now." at bounding box center [529, 249] width 307 height 19
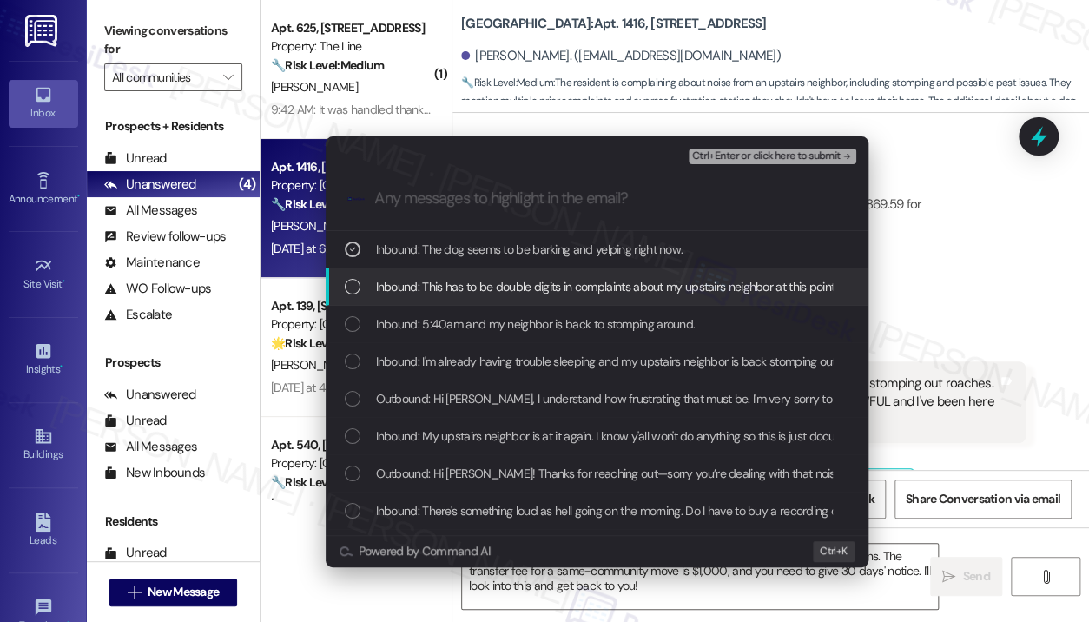
click at [521, 291] on span "Inbound: This has to be double digits in complaints about my upstairs neighbor …" at bounding box center [936, 286] width 1121 height 19
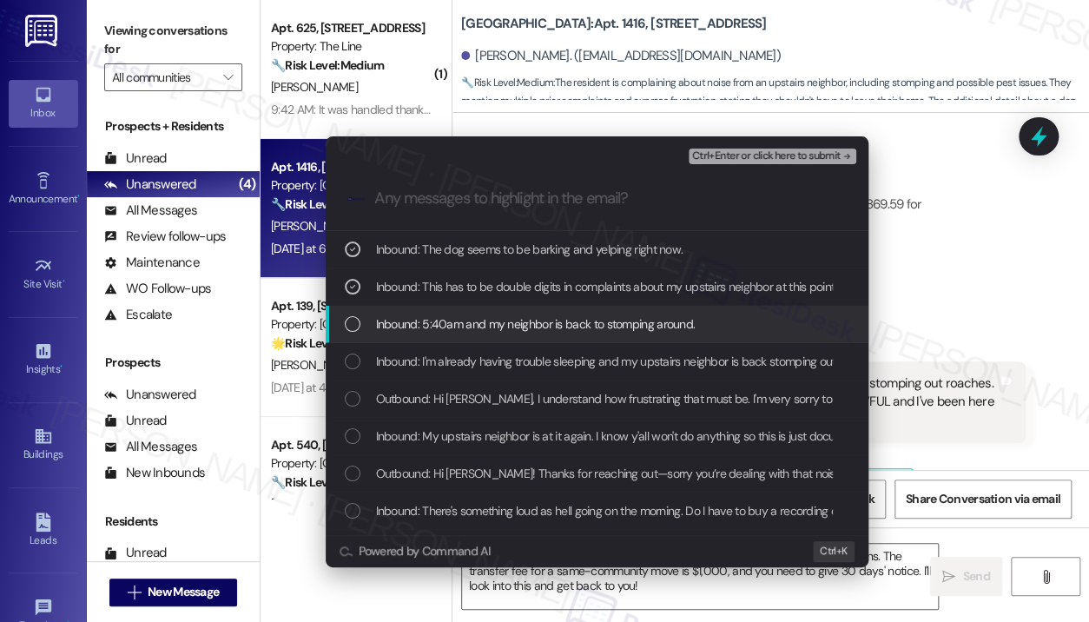
click at [483, 316] on span "Inbound: 5:40am and my neighbor is back to stomping around." at bounding box center [535, 323] width 319 height 19
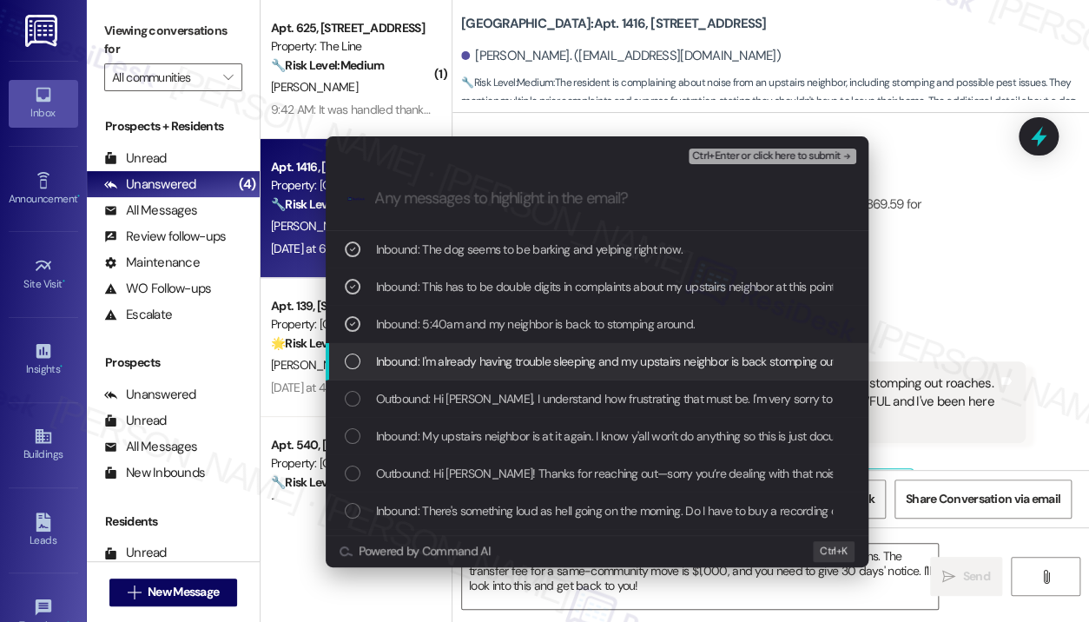
click at [430, 366] on span "Inbound: I'm already having trouble sleeping and my upstairs neighbor is back s…" at bounding box center [991, 361] width 1231 height 19
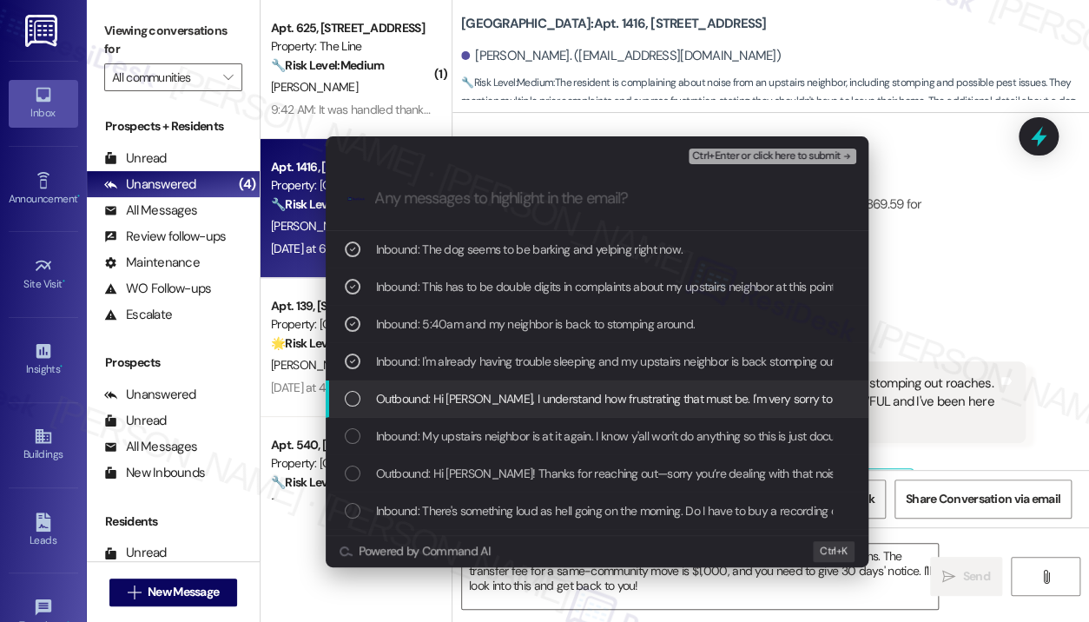
click at [423, 395] on span "Outbound: Hi Emilize, I understand how frustrating that must be. I'm very sorry…" at bounding box center [931, 398] width 1110 height 19
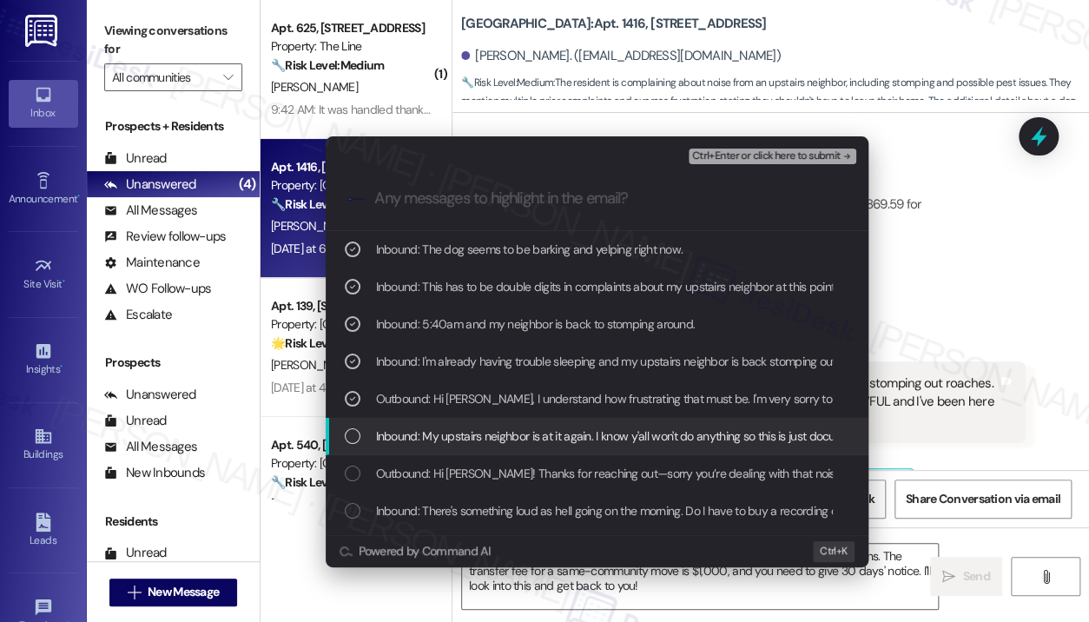
click at [396, 435] on span "Inbound: My upstairs neighbor is at it again. I know y'all won't do anything so…" at bounding box center [755, 435] width 758 height 19
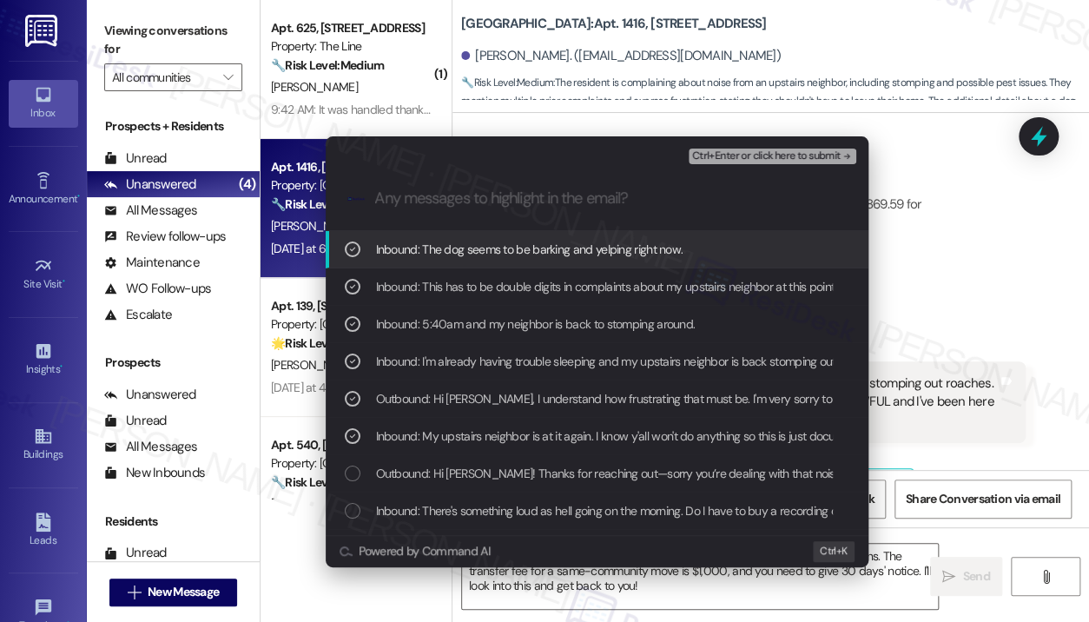
click at [714, 154] on span "Ctrl+Enter or click here to submit" at bounding box center [766, 156] width 148 height 12
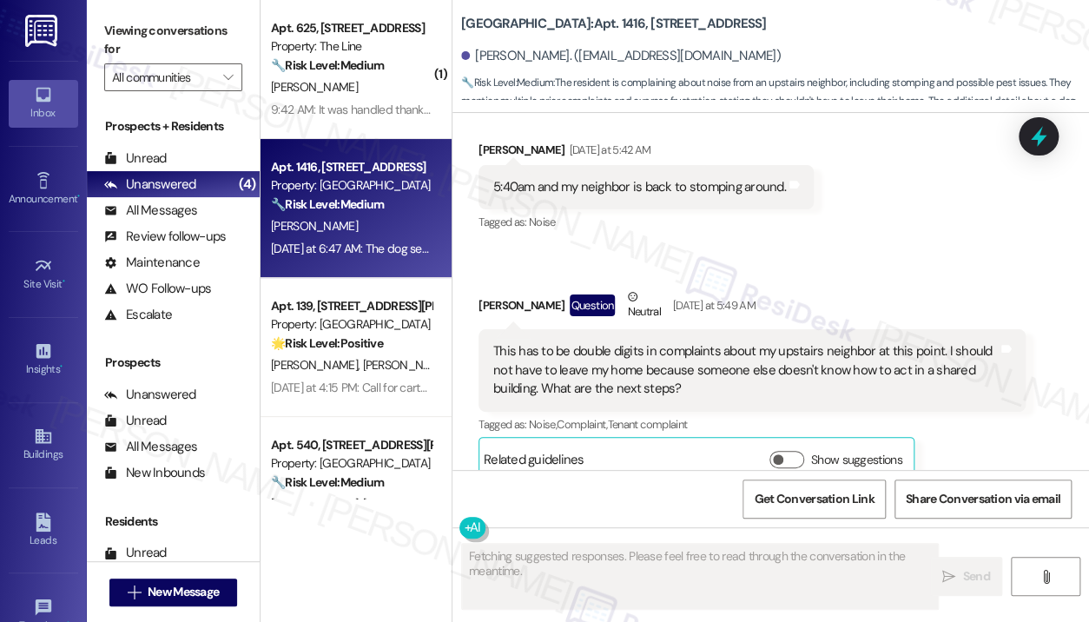
scroll to position [19904, 0]
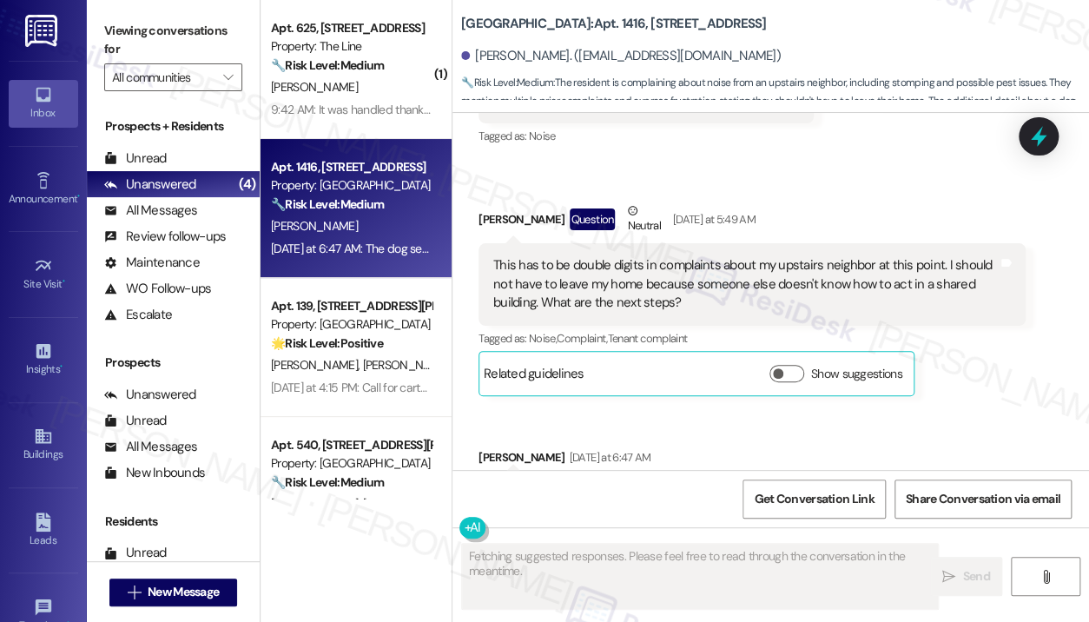
click at [903, 368] on div "Received via SMS [PERSON_NAME] [DATE] 10:29 PM I'm already having trouble sleep…" at bounding box center [770, 171] width 636 height 768
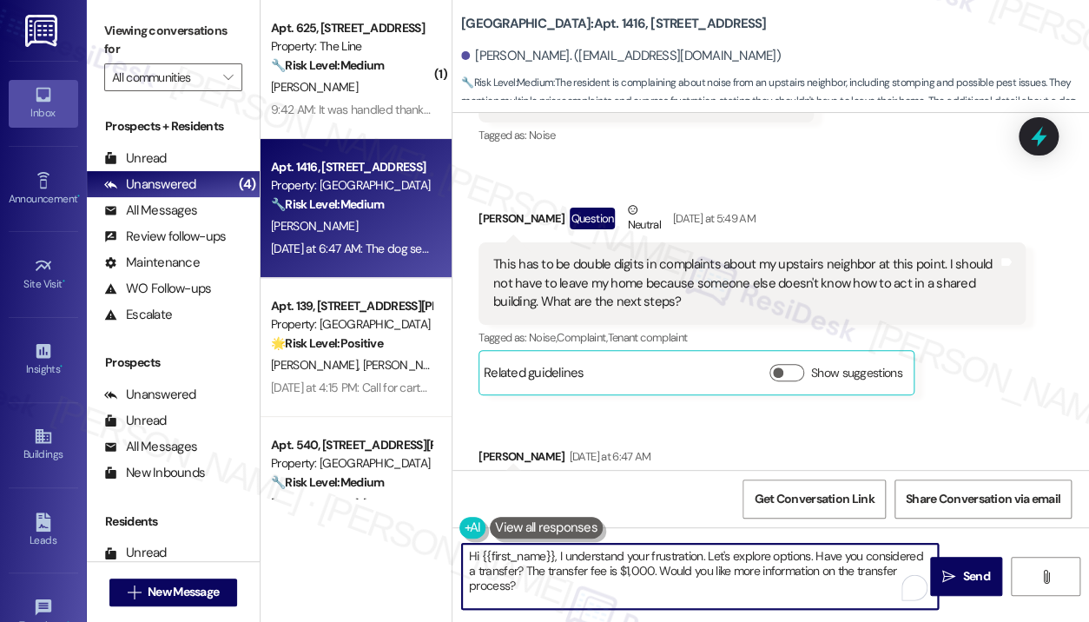
drag, startPoint x: 552, startPoint y: 580, endPoint x: 558, endPoint y: 549, distance: 31.8
click at [558, 549] on textarea "Hi {{first_name}}, I understand your frustration. Let's explore options. Have y…" at bounding box center [700, 575] width 476 height 65
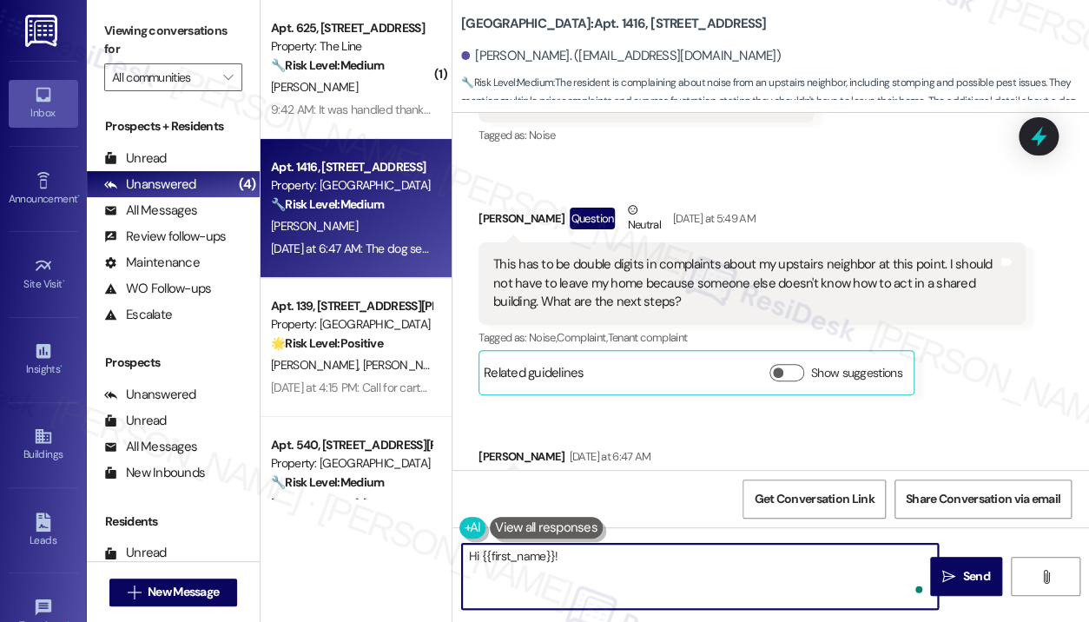
paste textarea "Thank you for reaching out — I understand you’re still experiencing issues with…"
type textarea "Hi {{first_name}}! Thank you for reaching out — I understand you’re still exper…"
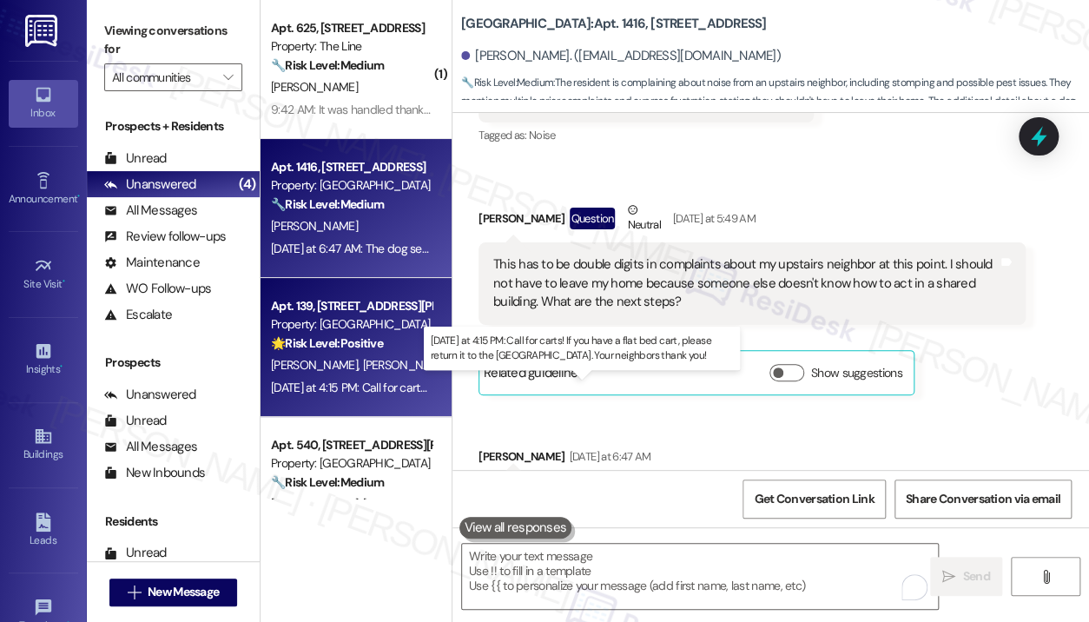
click at [352, 382] on div "Yesterday at 4:15 PM: Call for carts! If you have a flat bed cart, please retur…" at bounding box center [596, 387] width 650 height 16
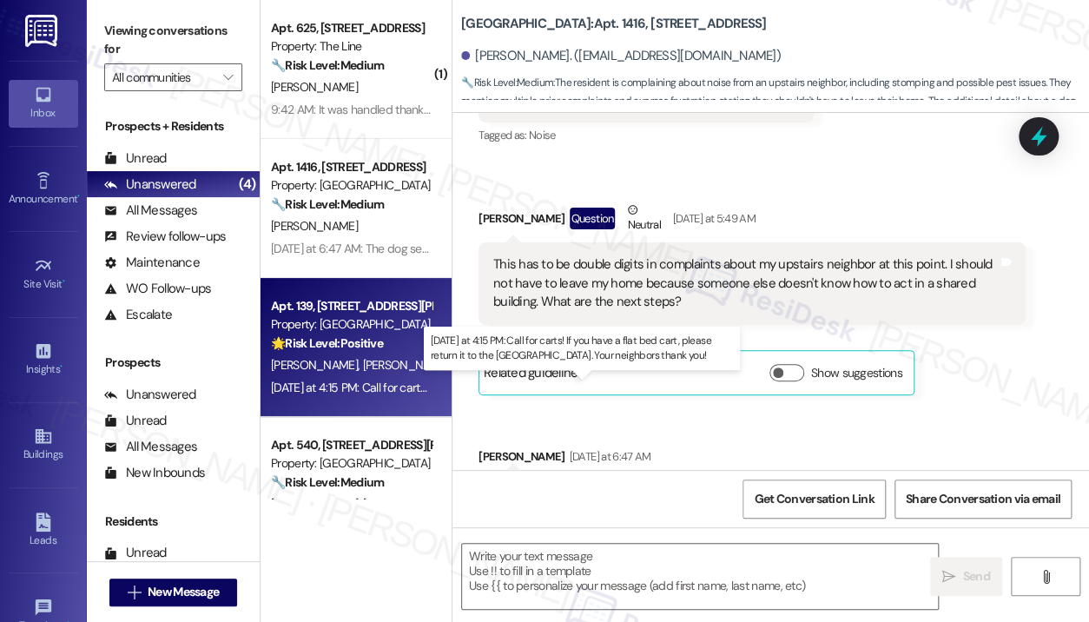
type textarea "Fetching suggested responses. Please feel free to read through the conversation…"
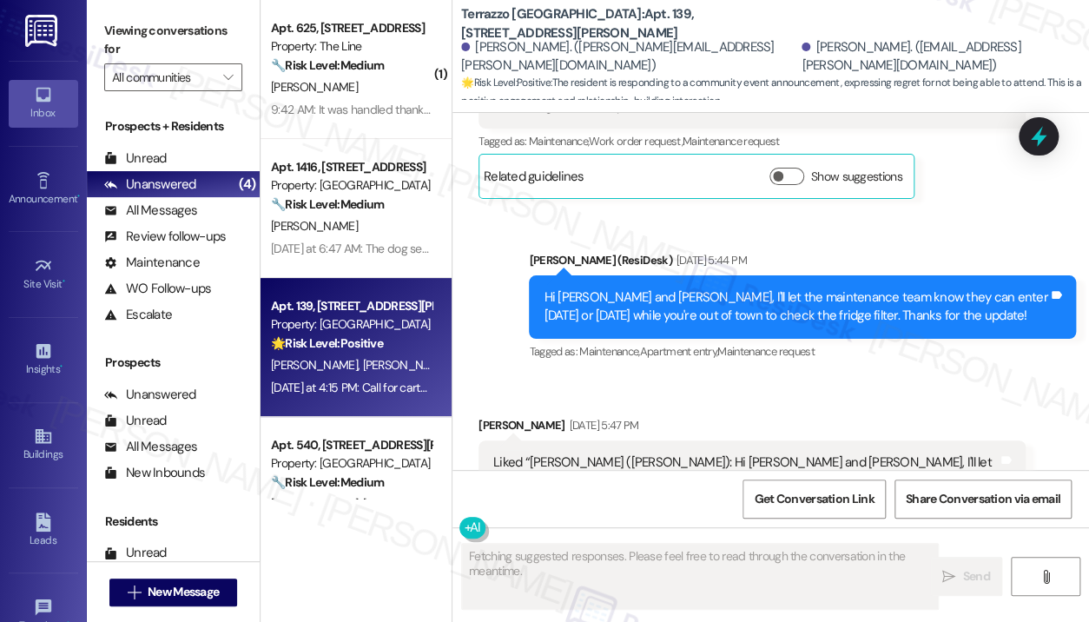
scroll to position [7625, 0]
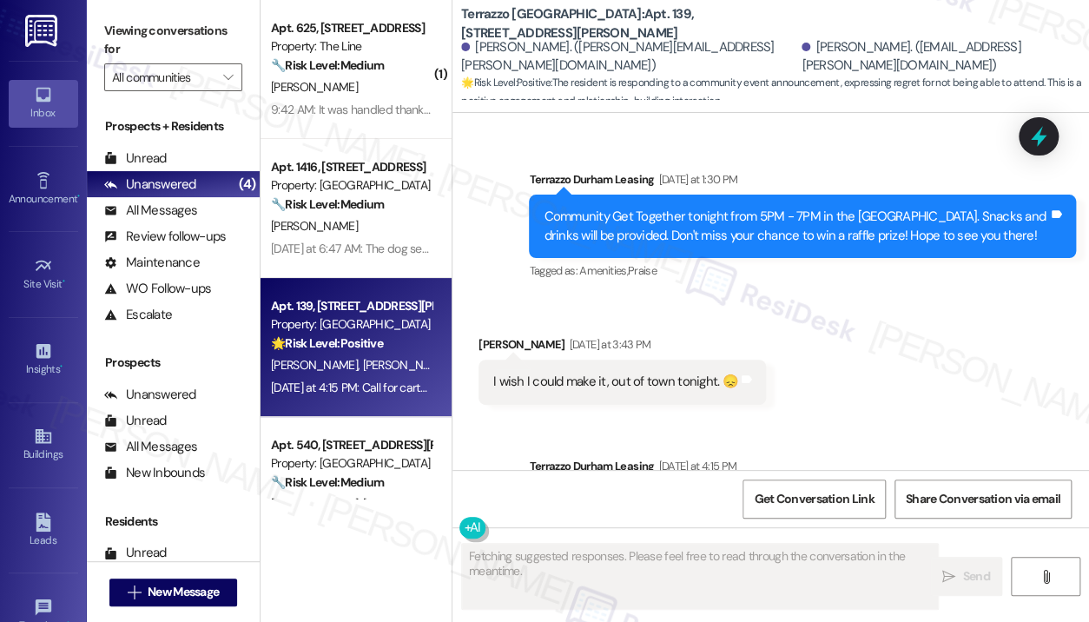
click at [718, 371] on div "Received via SMS Pamela Brooks Yesterday at 3:43 PM I wish I could make it, out…" at bounding box center [770, 356] width 636 height 121
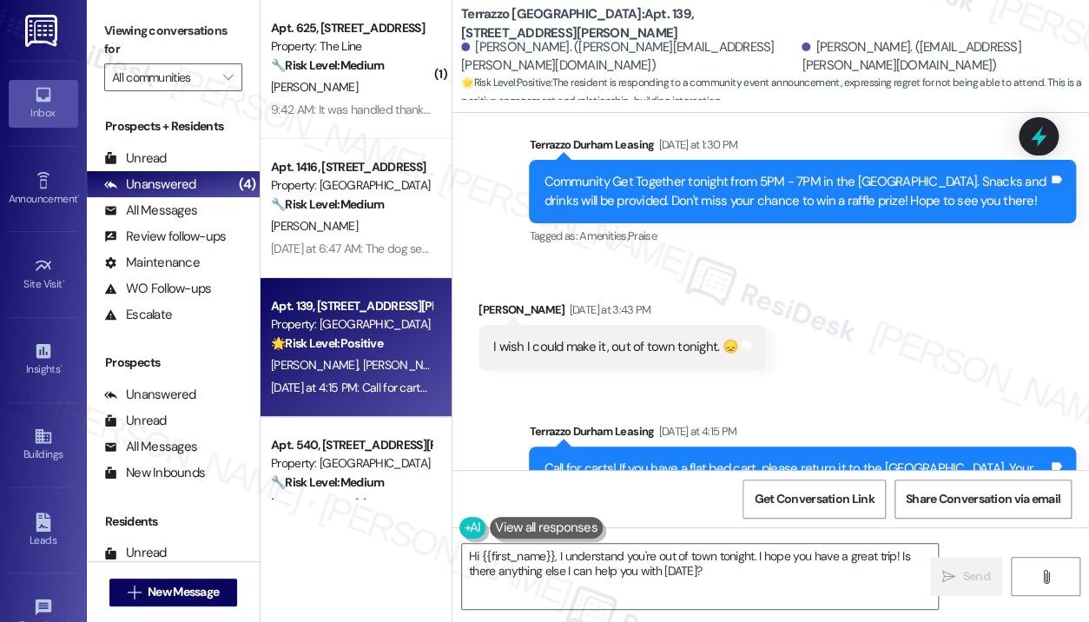
scroll to position [7792, 0]
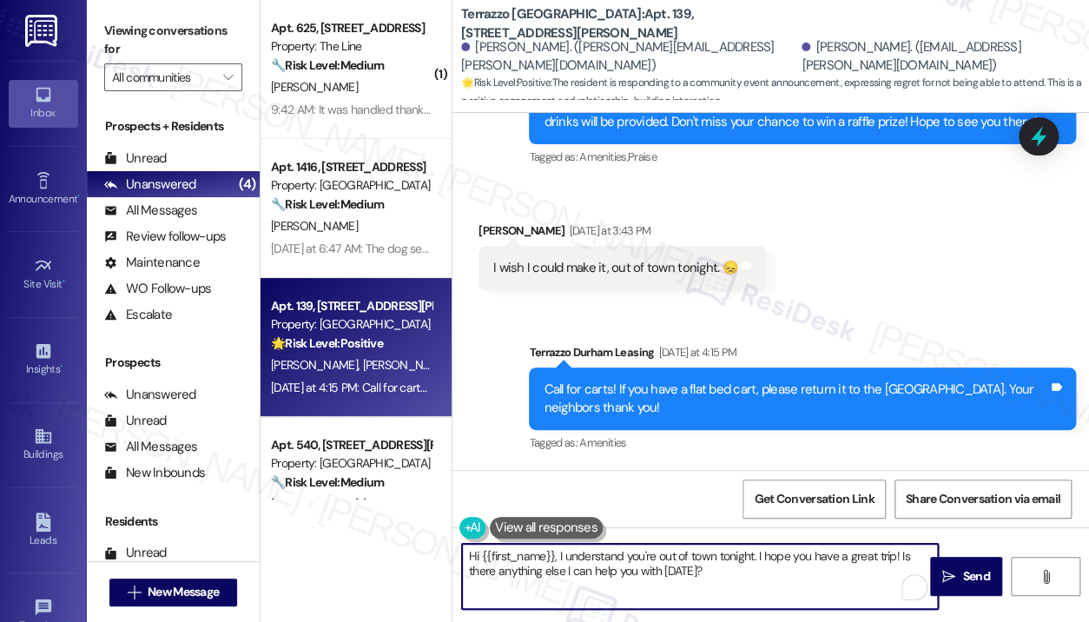
click at [753, 560] on textarea "Hi {{first_name}}, I understand you're out of town tonight. I hope you have a g…" at bounding box center [700, 575] width 476 height 65
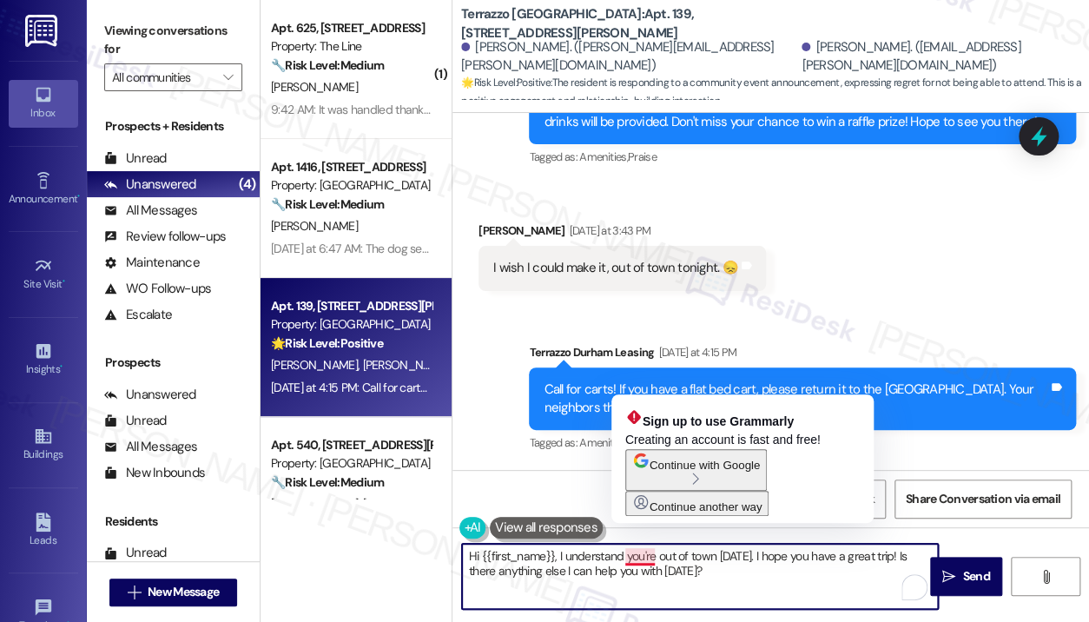
click at [655, 559] on textarea "Hi {{first_name}}, I understand you're out of town yesterday. I hope you have a…" at bounding box center [700, 575] width 476 height 65
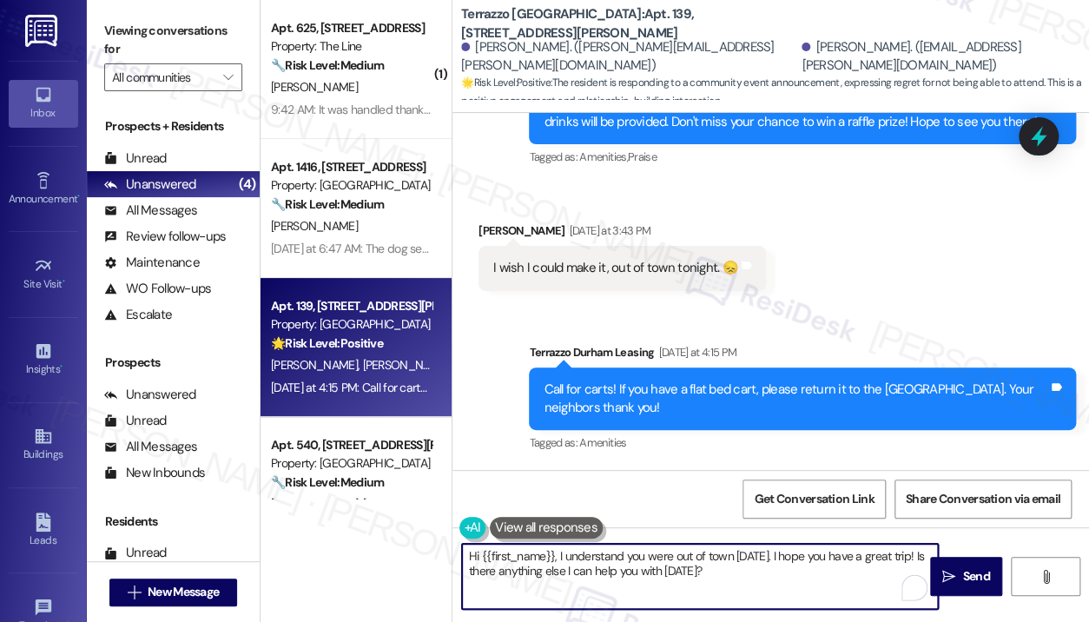
click at [757, 574] on textarea "Hi {{first_name}}, I understand you were out of town yesterday. I hope you have…" at bounding box center [700, 575] width 476 height 65
type textarea "Hi {{first_name}}, I understand you were out of town yesterday. I hope you have…"
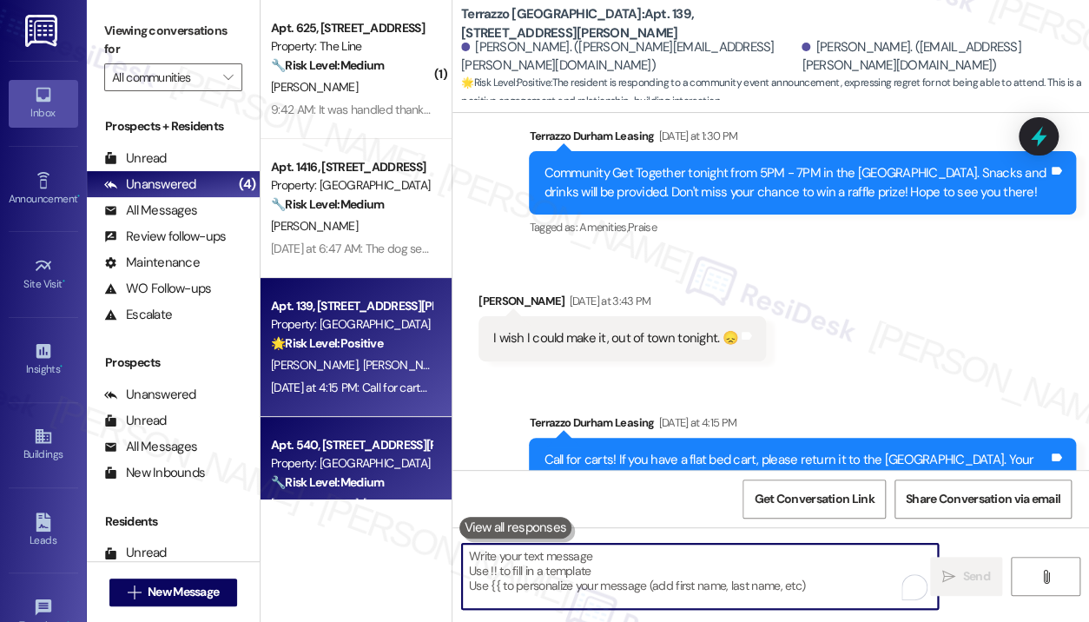
scroll to position [7625, 0]
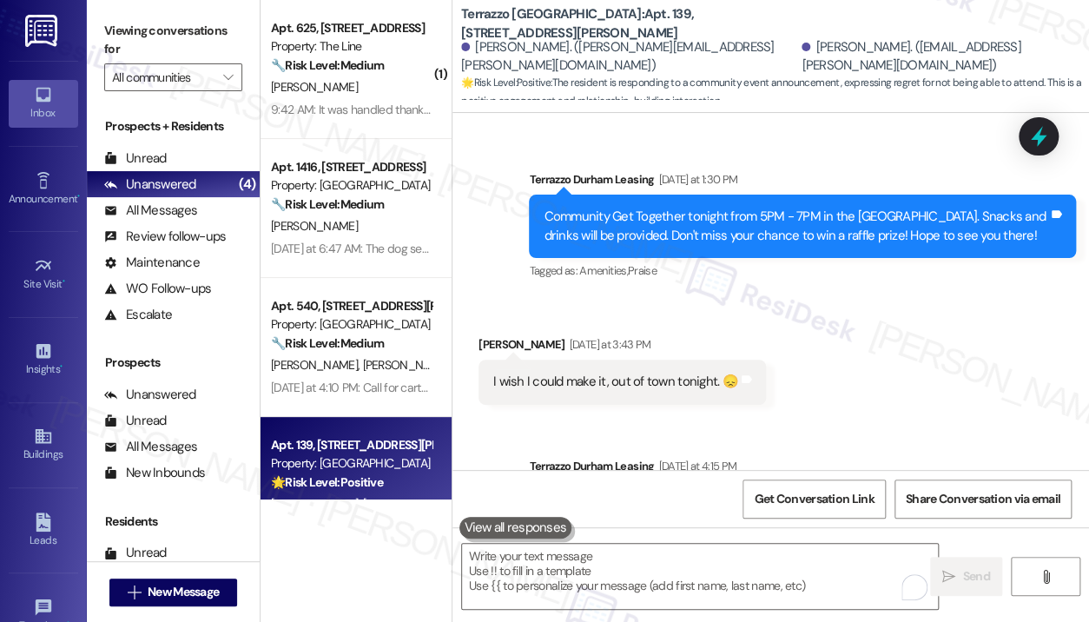
click at [382, 462] on div "Property: [GEOGRAPHIC_DATA]" at bounding box center [351, 463] width 161 height 18
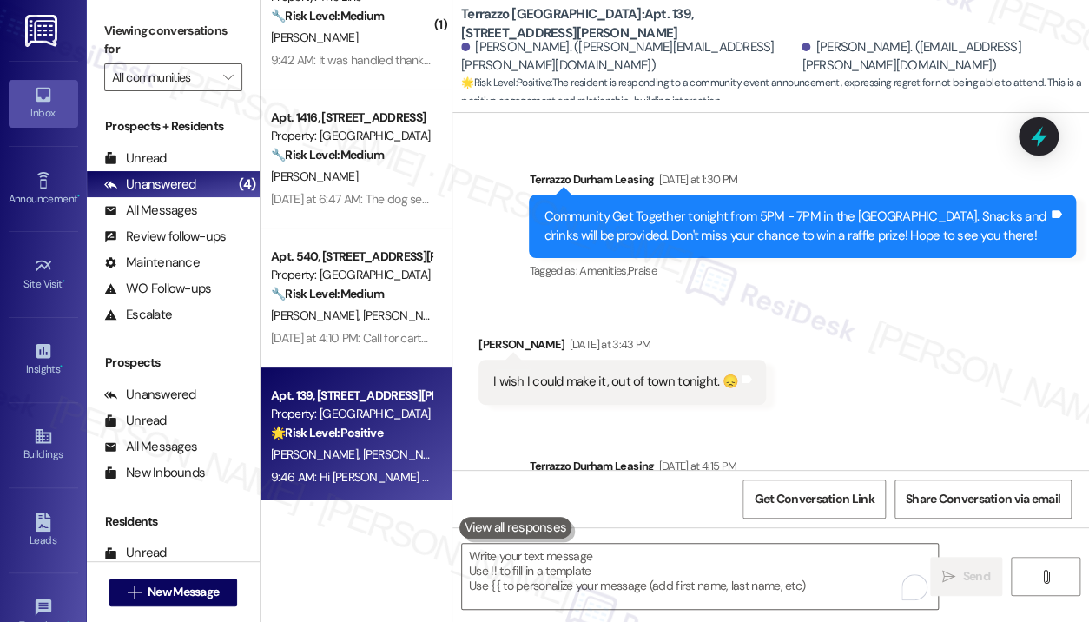
scroll to position [56, 0]
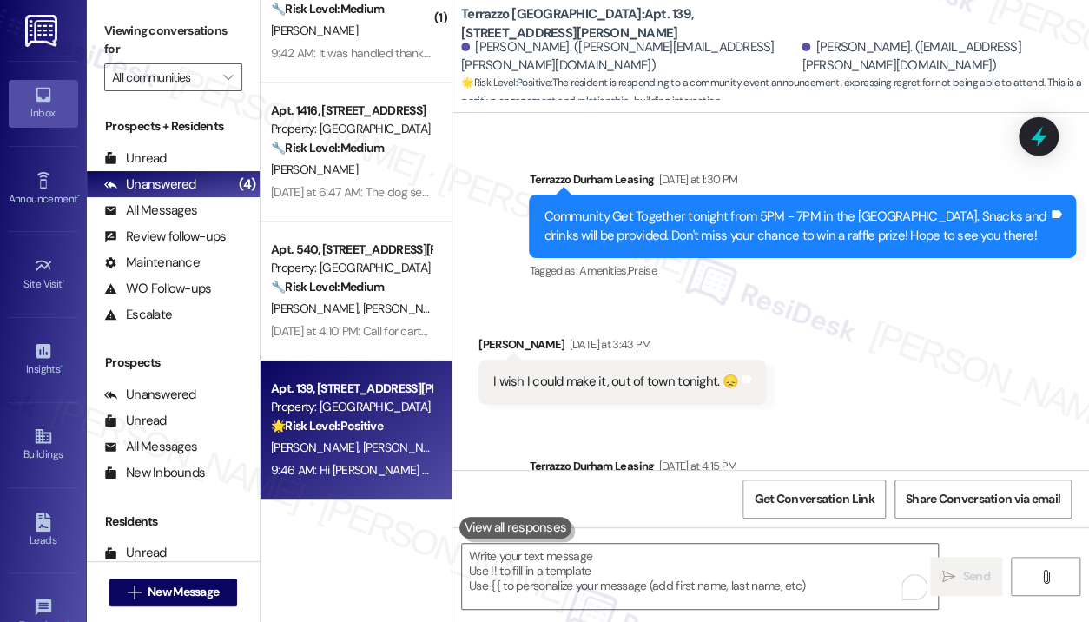
click at [404, 418] on div "🌟 Risk Level: Positive The resident is responding to a community event announce…" at bounding box center [351, 426] width 161 height 18
click at [843, 411] on div "Received via SMS Pamela Brooks Yesterday at 3:43 PM I wish I could make it, out…" at bounding box center [770, 356] width 636 height 121
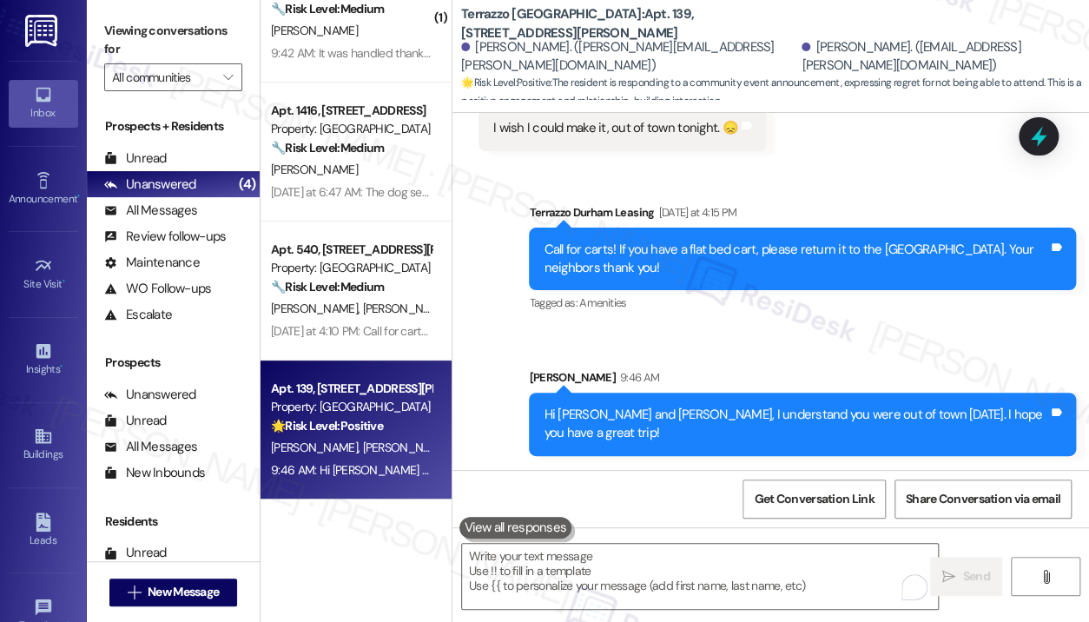
scroll to position [7931, 0]
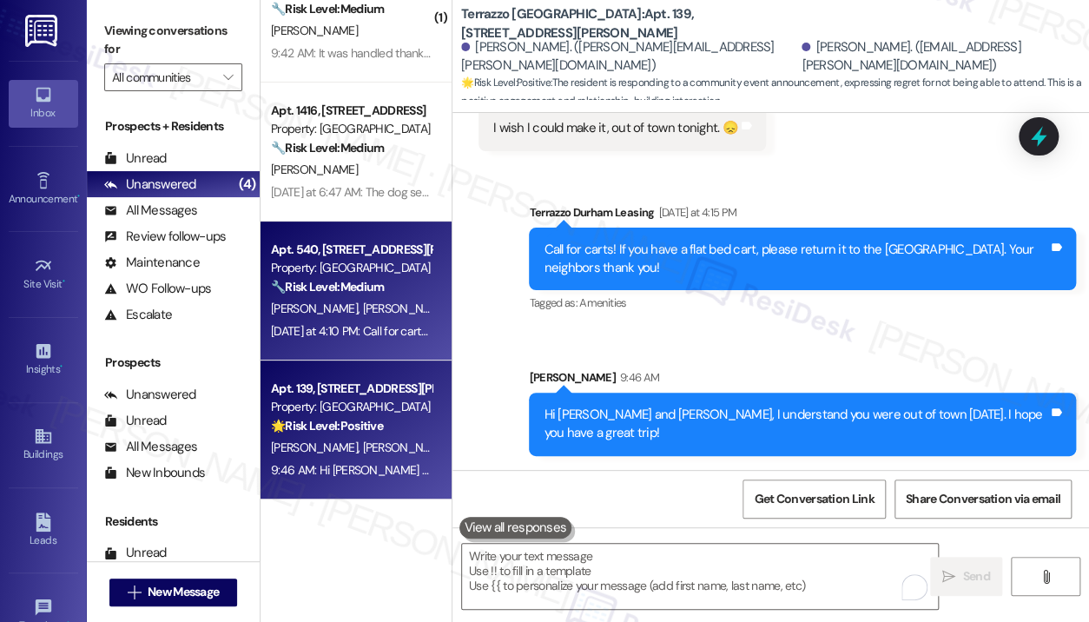
click at [414, 306] on div "S. Wolf C. Wolf" at bounding box center [351, 309] width 164 height 22
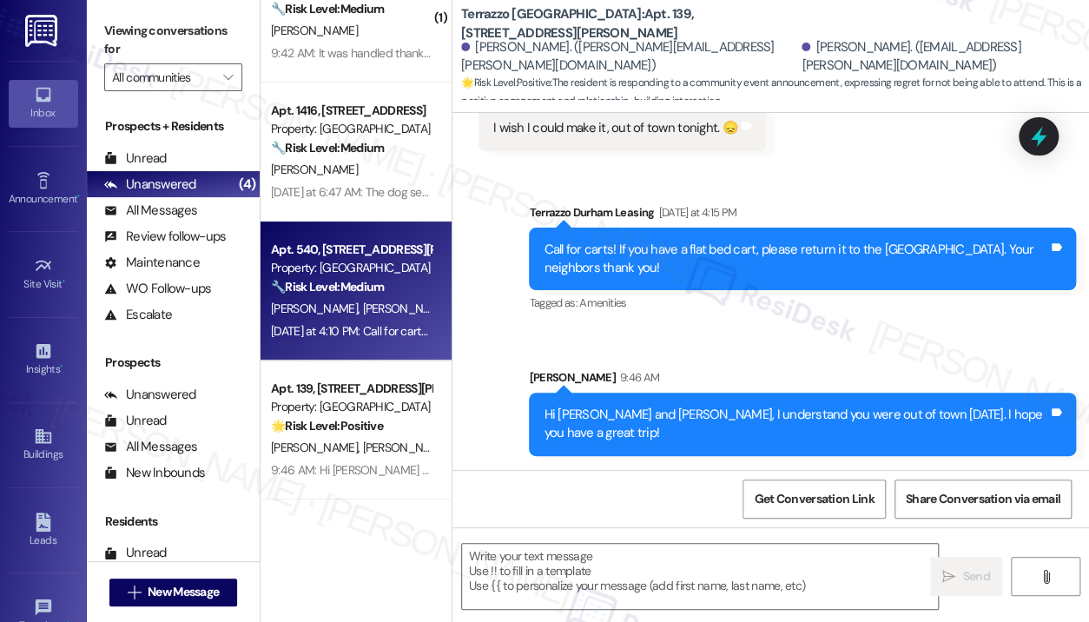
type textarea "Fetching suggested responses. Please feel free to read through the conversation…"
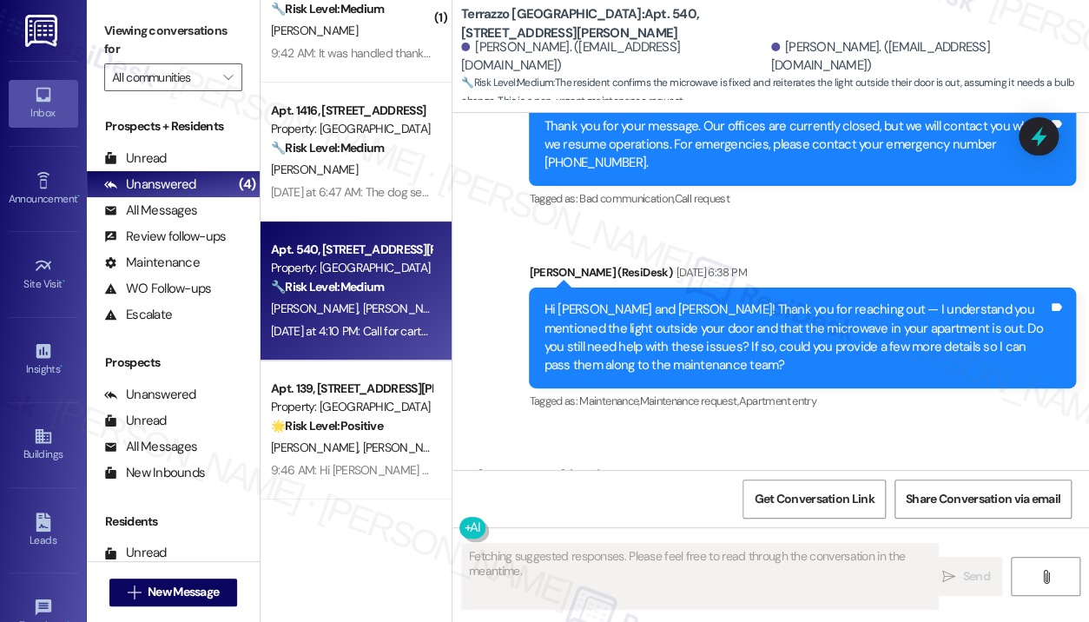
scroll to position [9123, 0]
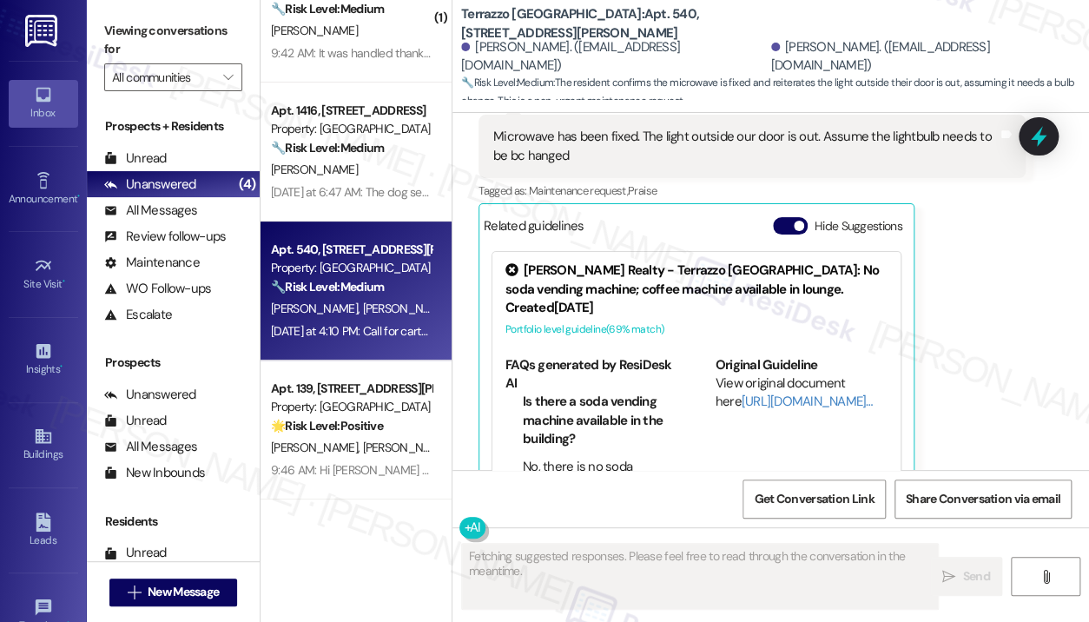
click at [1004, 371] on div "Candice Wolf Sep 03, 2025 at 7:05 PM Microwave has been fixed. The light outsid…" at bounding box center [751, 293] width 547 height 406
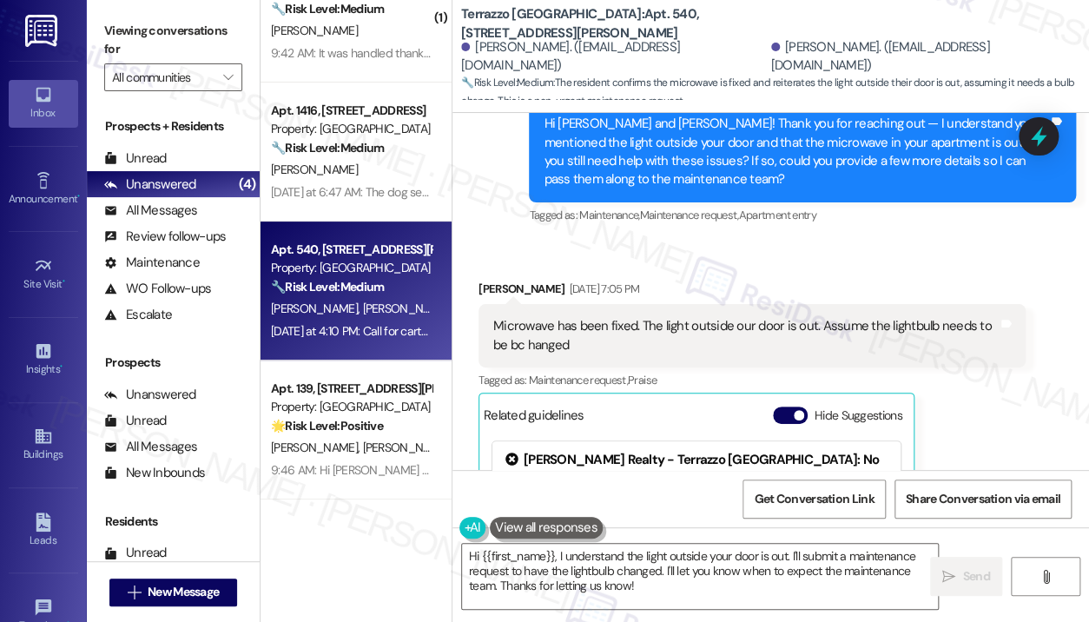
scroll to position [8899, 0]
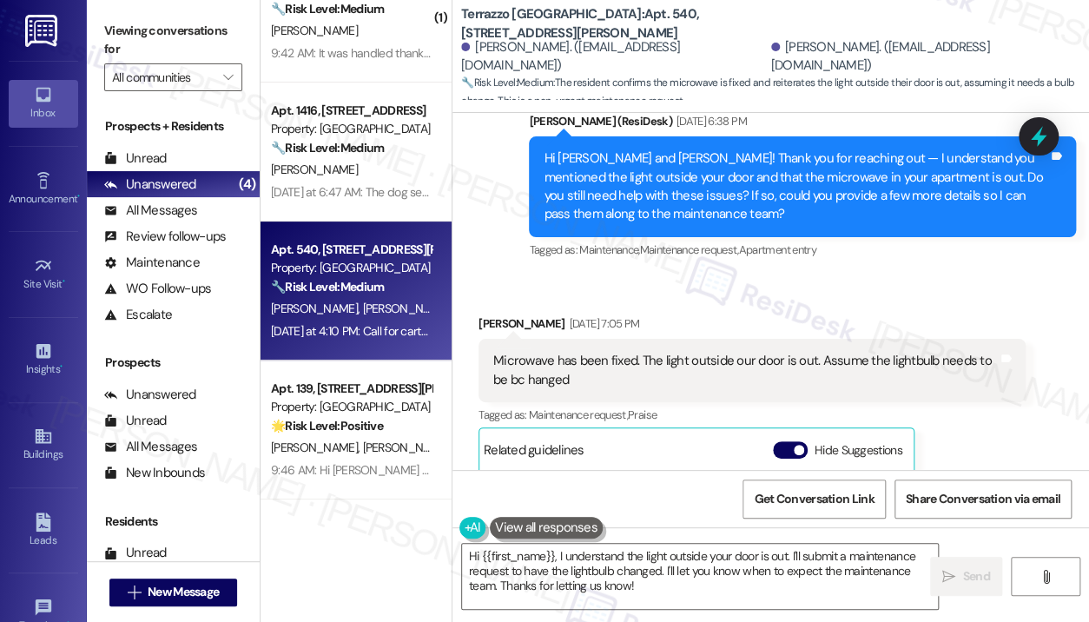
click at [822, 275] on div "Received via SMS Candice Wolf Sep 03, 2025 at 7:05 PM Microwave has been fixed.…" at bounding box center [770, 504] width 636 height 458
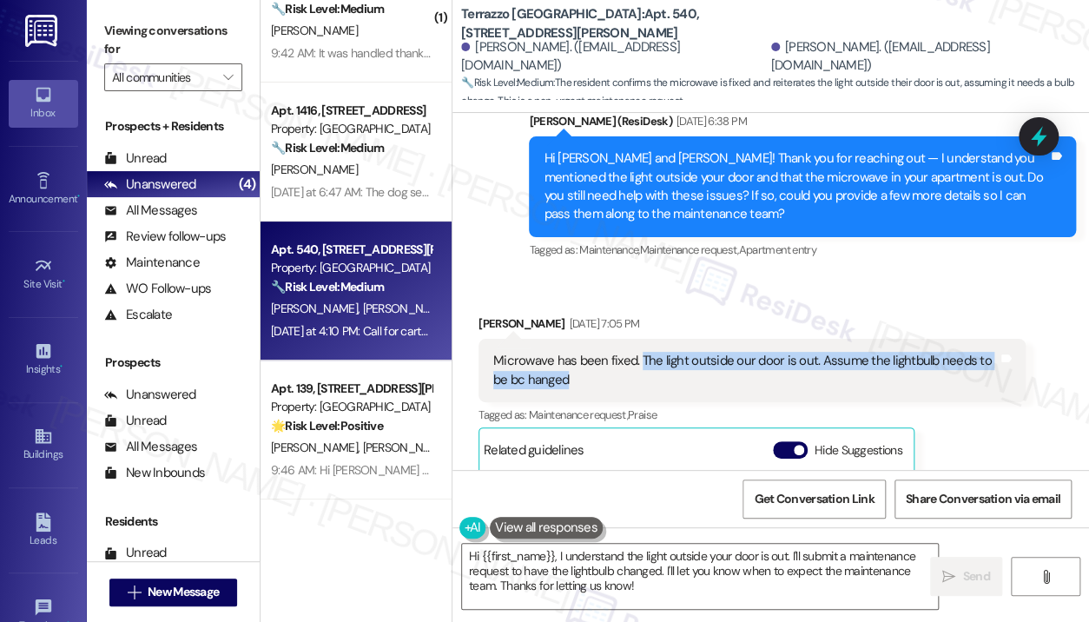
drag, startPoint x: 637, startPoint y: 341, endPoint x: 639, endPoint y: 327, distance: 14.0
click at [639, 352] on div "Microwave has been fixed. The light outside our door is out. Assume the lightbu…" at bounding box center [745, 370] width 504 height 37
copy div "The light outside our door is out. Assume the lightbulb needs to be bc hanged"
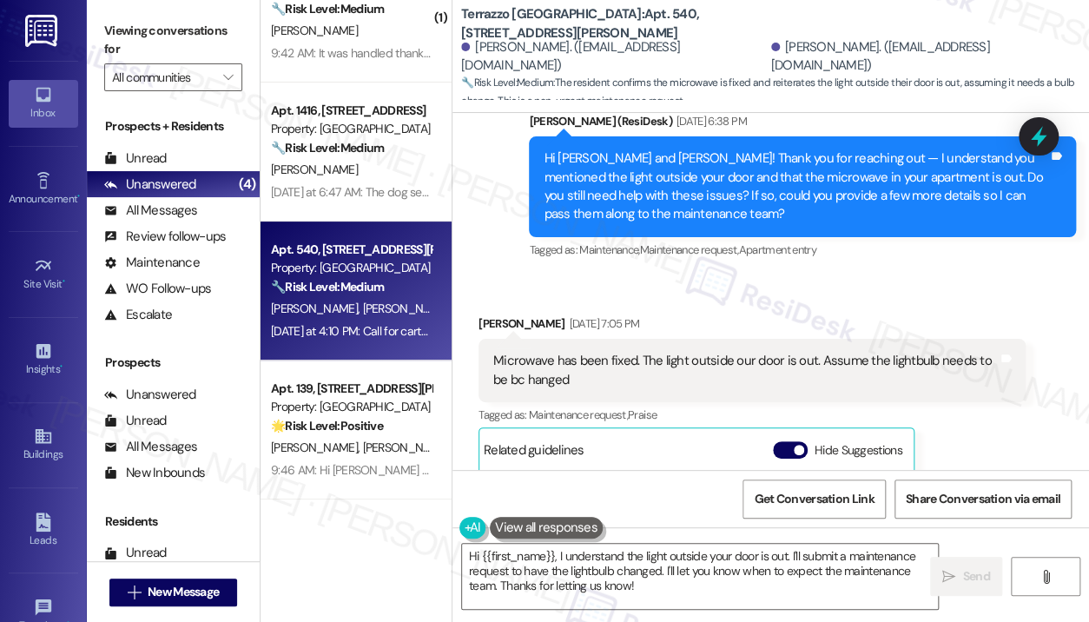
click at [965, 275] on div "Received via SMS Candice Wolf Sep 03, 2025 at 7:05 PM Microwave has been fixed.…" at bounding box center [770, 504] width 636 height 458
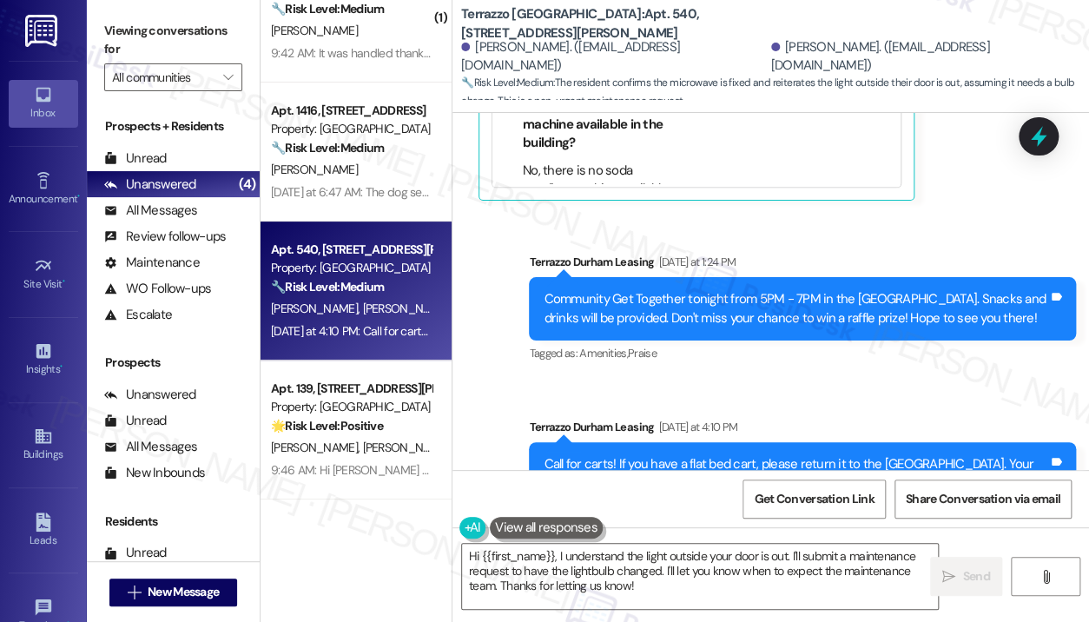
scroll to position [9454, 0]
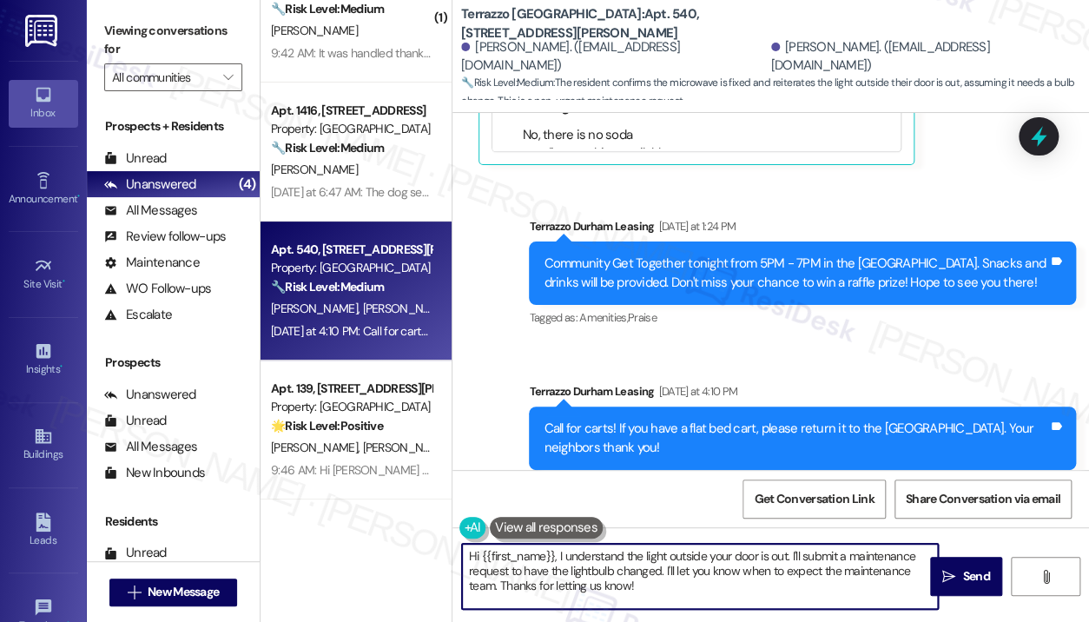
click at [740, 589] on textarea "Hi {{first_name}}, I understand the light outside your door is out. I'll submit…" at bounding box center [700, 575] width 476 height 65
drag, startPoint x: 667, startPoint y: 589, endPoint x: 663, endPoint y: 575, distance: 14.3
click at [663, 575] on textarea "Hi {{first_name}}, I understand the light outside your door is out. I'll submit…" at bounding box center [700, 575] width 476 height 65
type textarea "Hi {{first_name}}, I understand the light outside your door is out. I'll submit…"
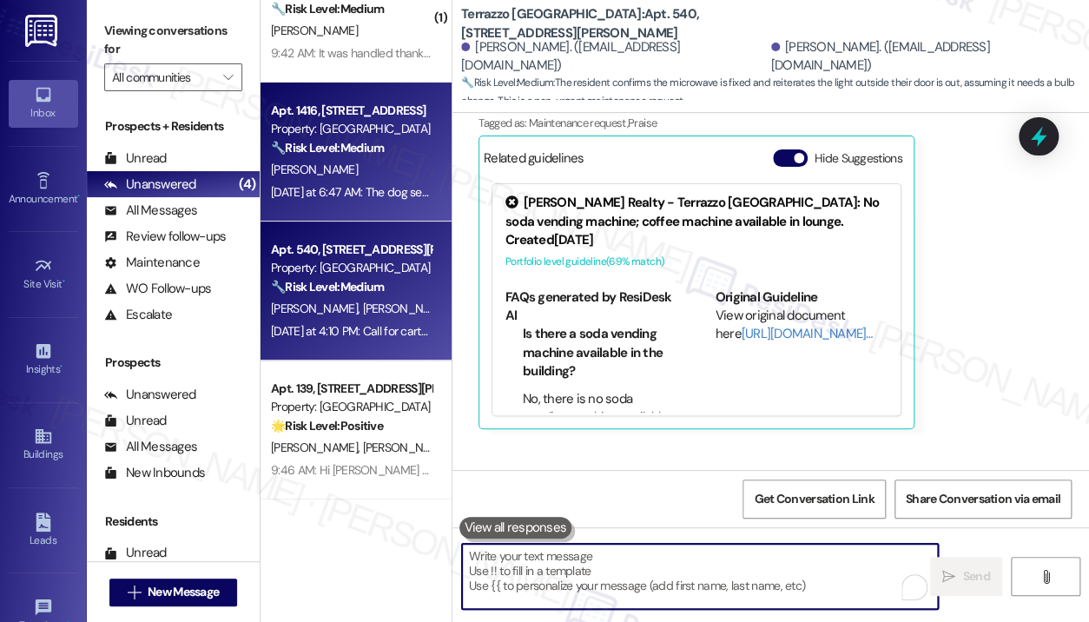
scroll to position [9123, 0]
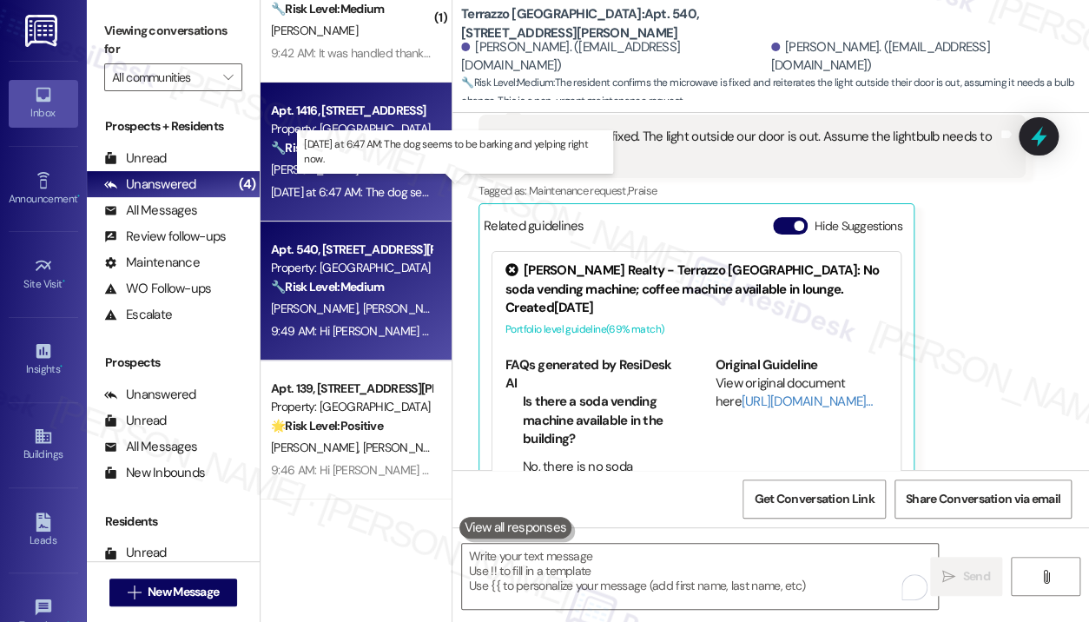
click at [367, 194] on div "[DATE] at 6:47 AM: The dog seems to be barking and yelping right now. [DATE] at…" at bounding box center [448, 192] width 355 height 16
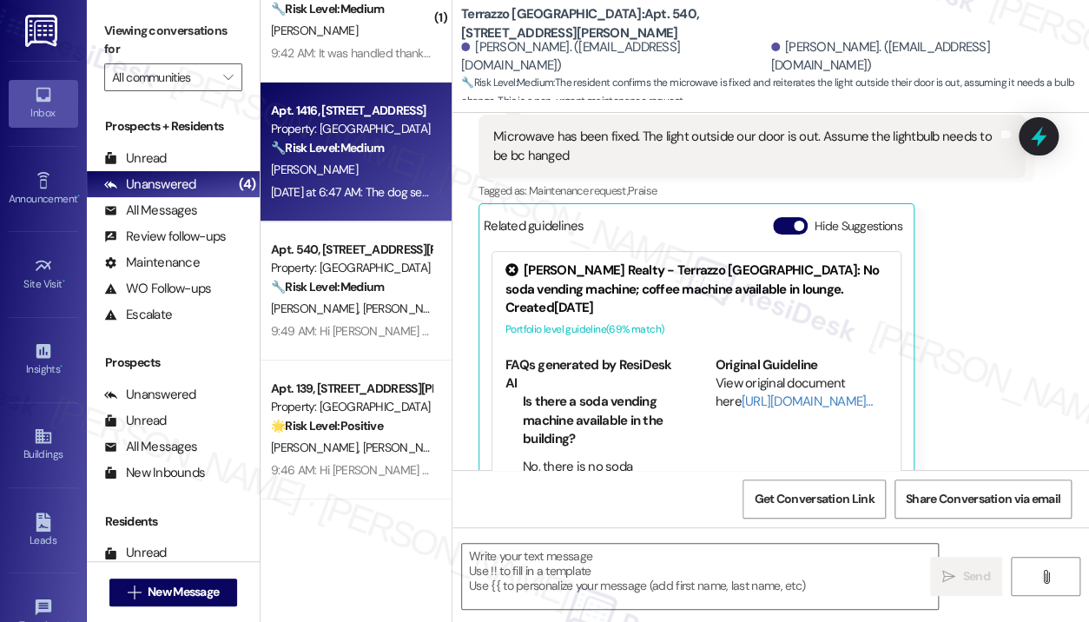
type textarea "Fetching suggested responses. Please feel free to read through the conversation…"
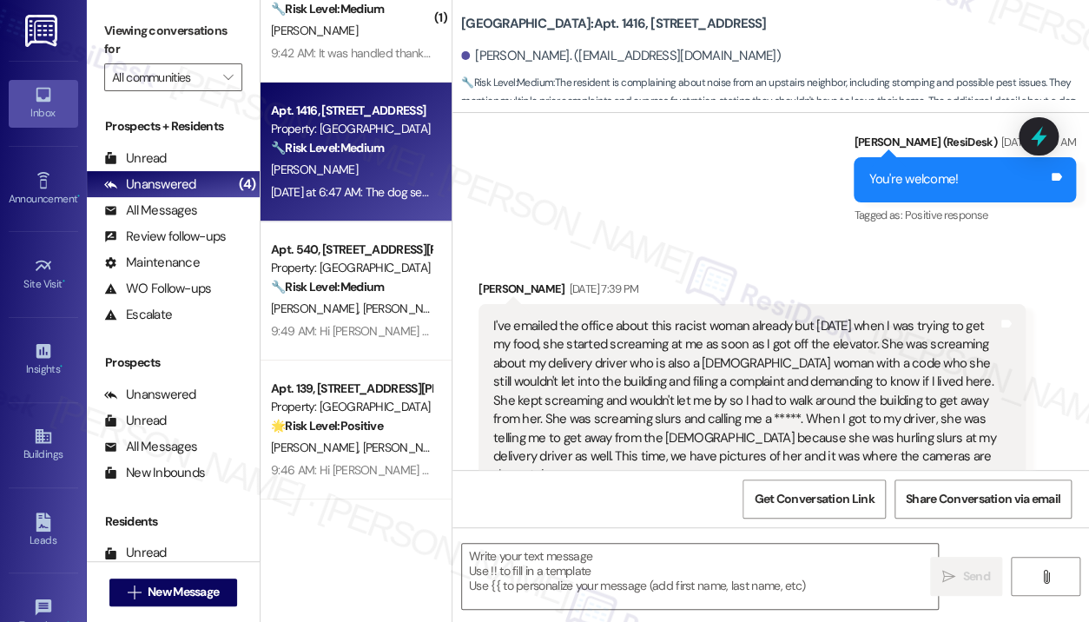
type textarea "Fetching suggested responses. Please feel free to read through the conversation…"
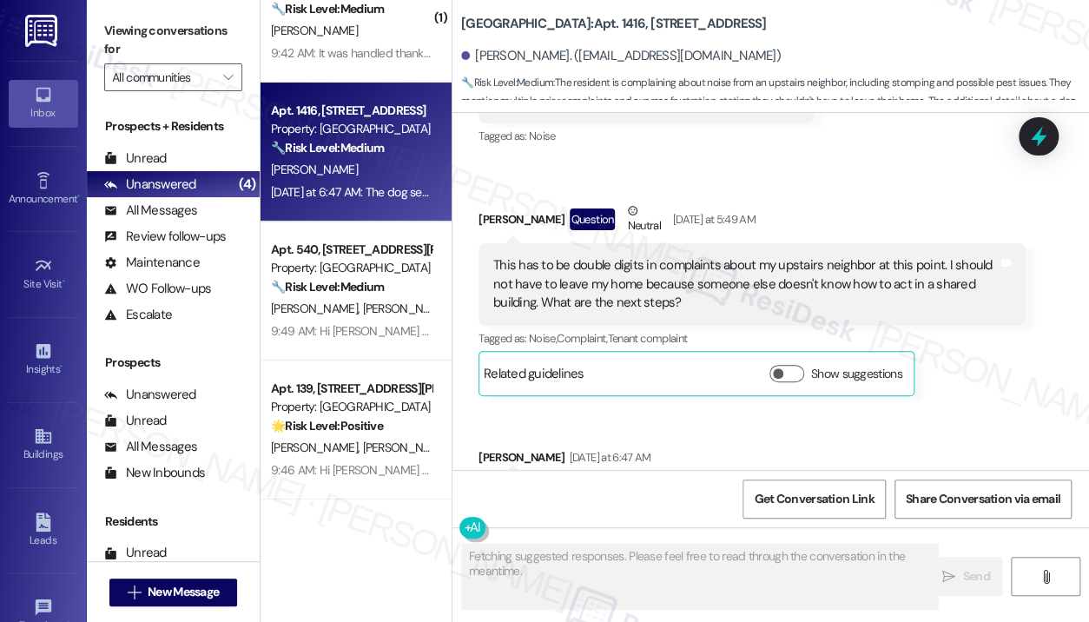
scroll to position [0, 0]
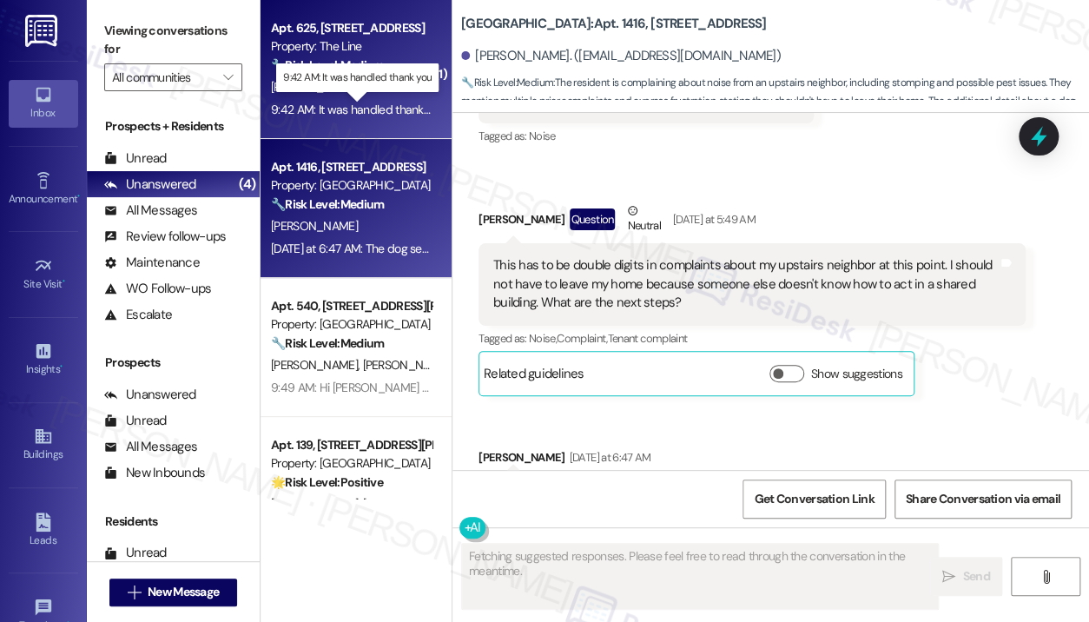
click at [367, 106] on div "9:42 AM: It was handled thank you 9:42 AM: It was handled thank you" at bounding box center [358, 110] width 174 height 16
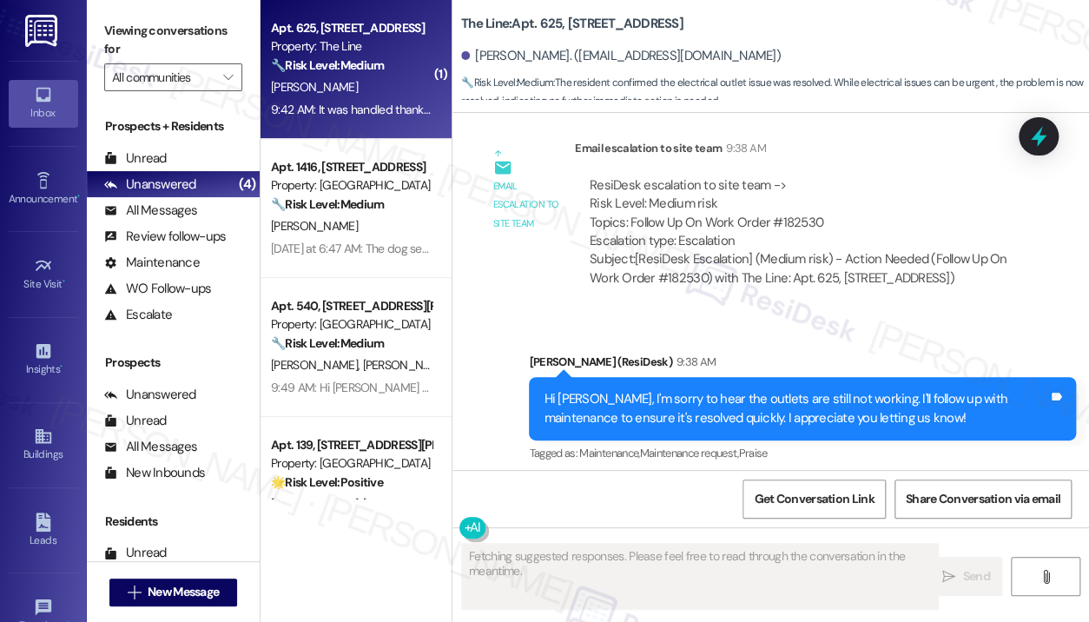
scroll to position [20391, 0]
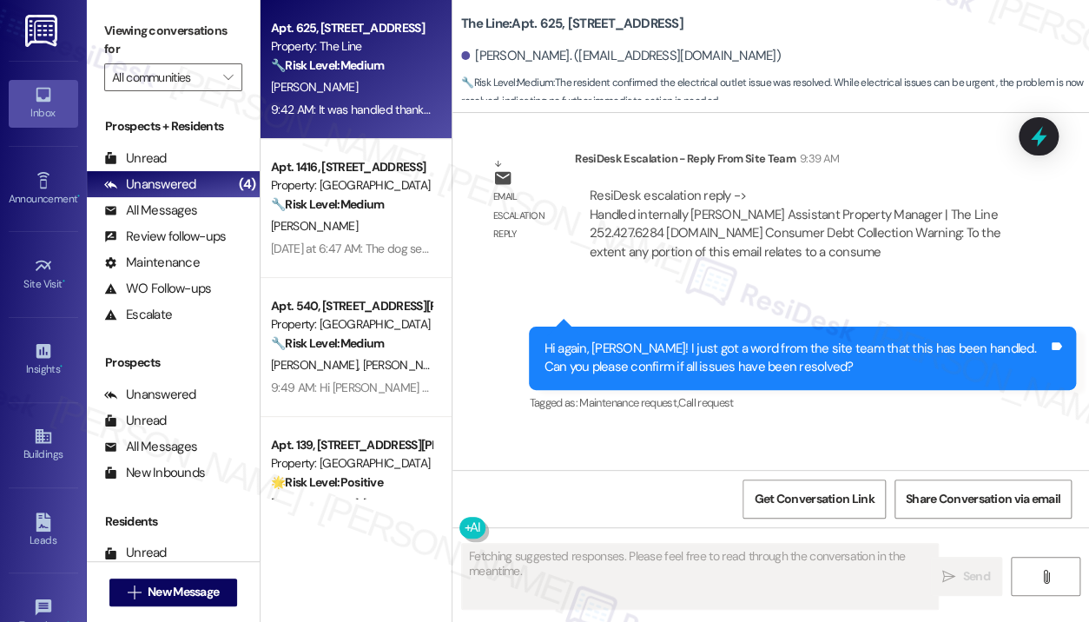
click at [739, 428] on div "Received via SMS Christopher Curtis 9:42 AM It was handled thank you Tags and n…" at bounding box center [770, 501] width 636 height 147
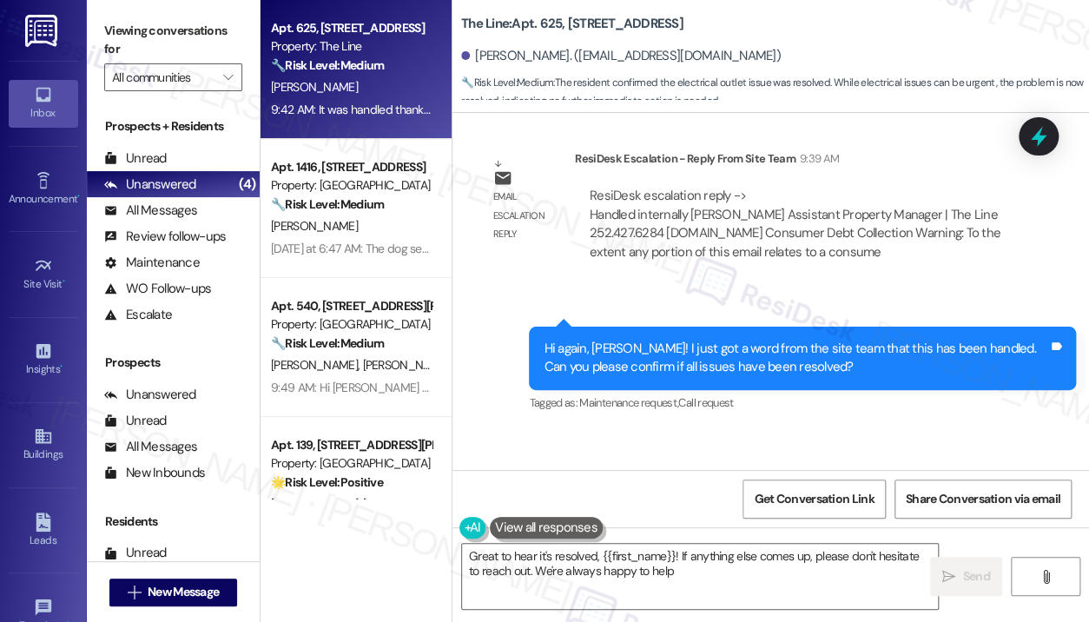
type textarea "Great to hear it's resolved, {{first_name}}! If anything else comes up, please …"
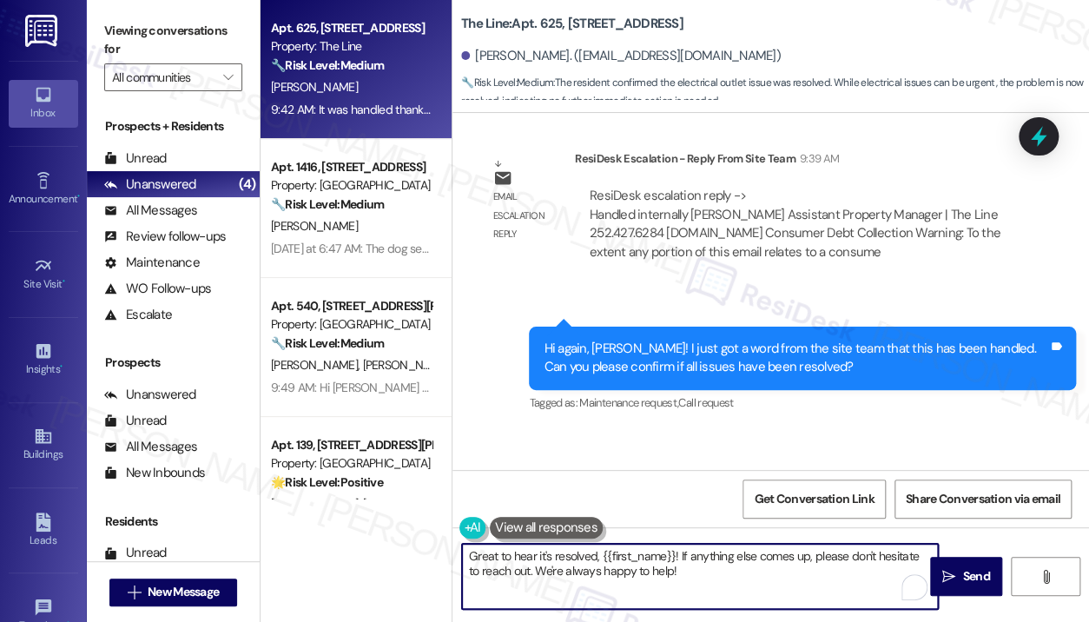
click at [692, 571] on textarea "Great to hear it's resolved, {{first_name}}! If anything else comes up, please …" at bounding box center [700, 575] width 476 height 65
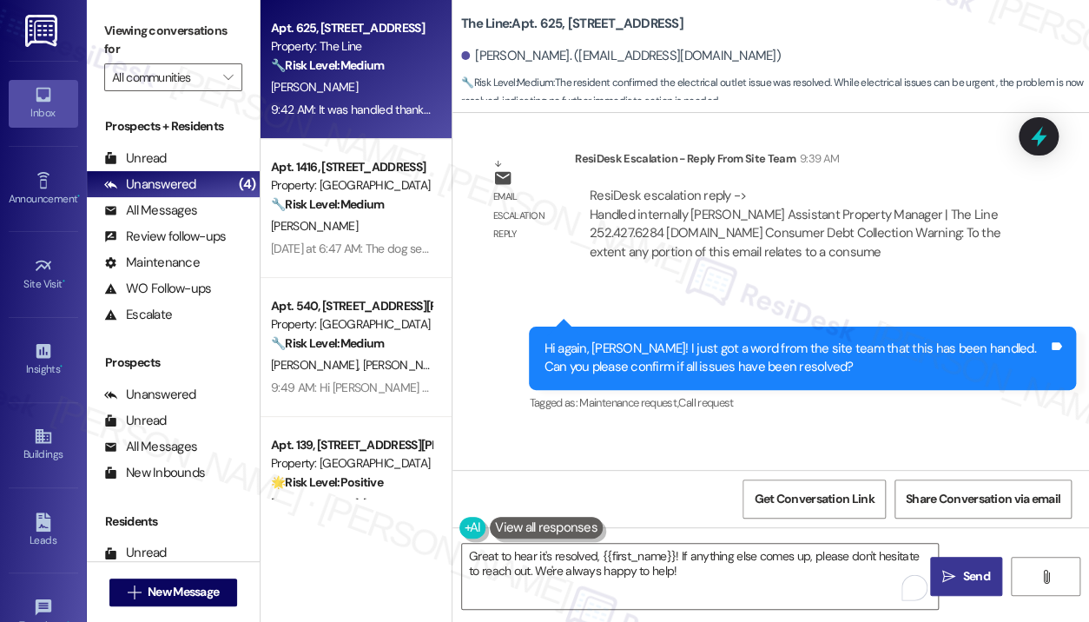
click at [949, 576] on icon "" at bounding box center [948, 576] width 13 height 14
